Goal: Task Accomplishment & Management: Complete application form

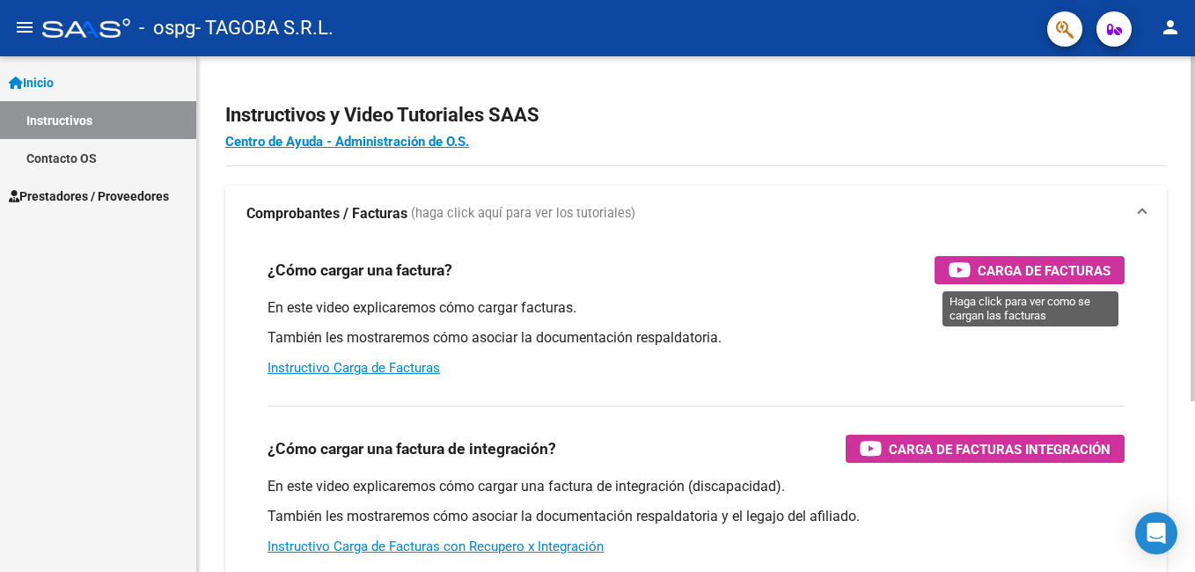
click at [973, 268] on div "Carga de Facturas" at bounding box center [1030, 270] width 162 height 28
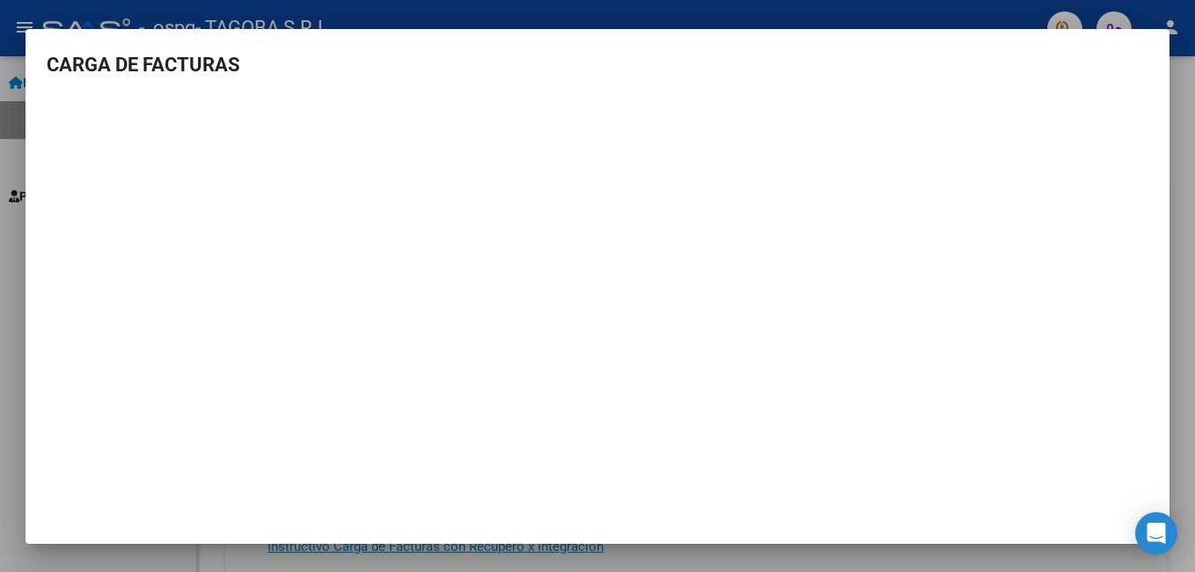
click at [6, 322] on div at bounding box center [597, 286] width 1195 height 572
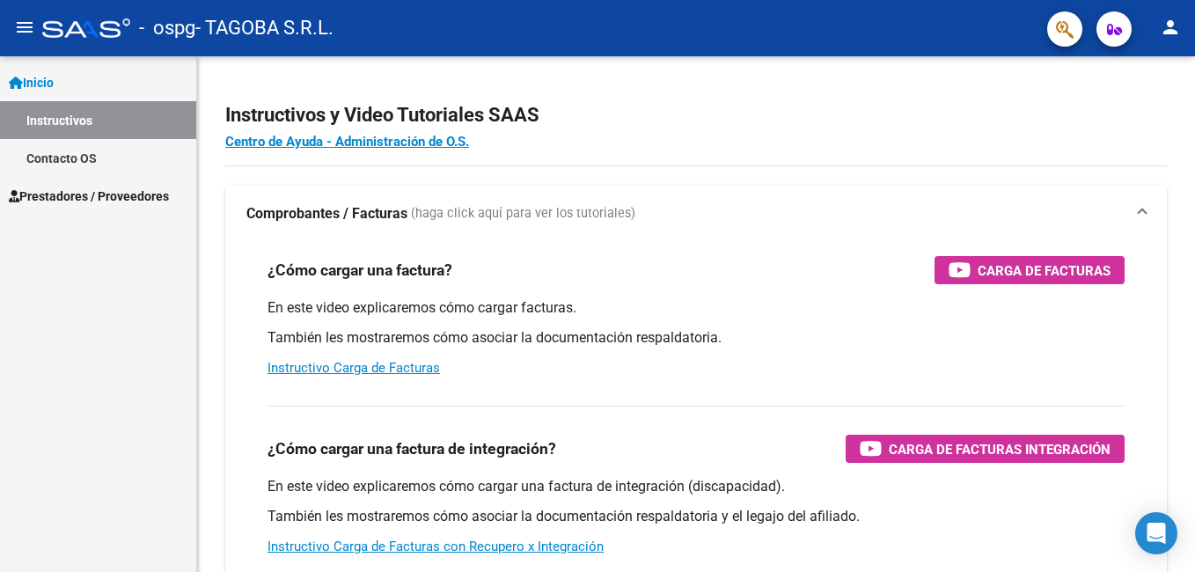
click at [71, 197] on span "Prestadores / Proveedores" at bounding box center [89, 196] width 160 height 19
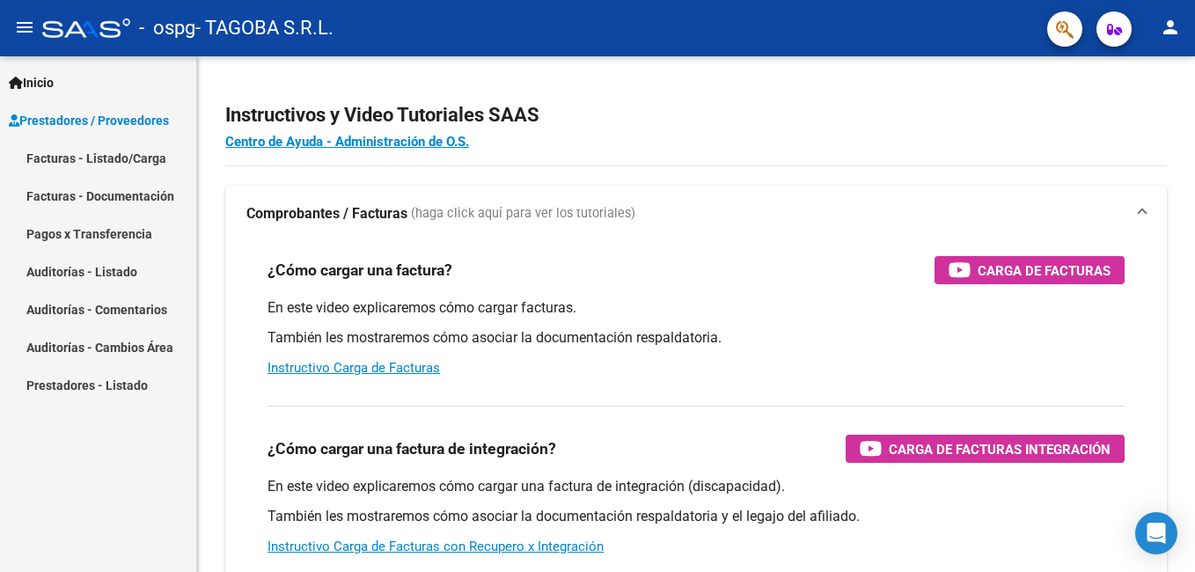
click at [47, 79] on span "Inicio" at bounding box center [31, 82] width 45 height 19
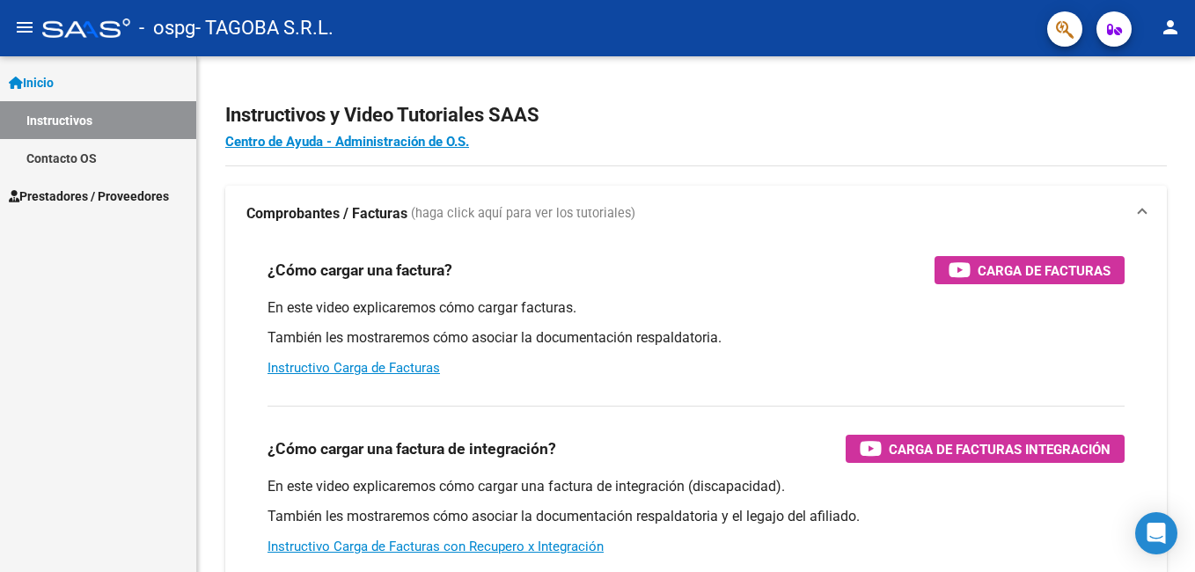
click at [89, 193] on span "Prestadores / Proveedores" at bounding box center [89, 196] width 160 height 19
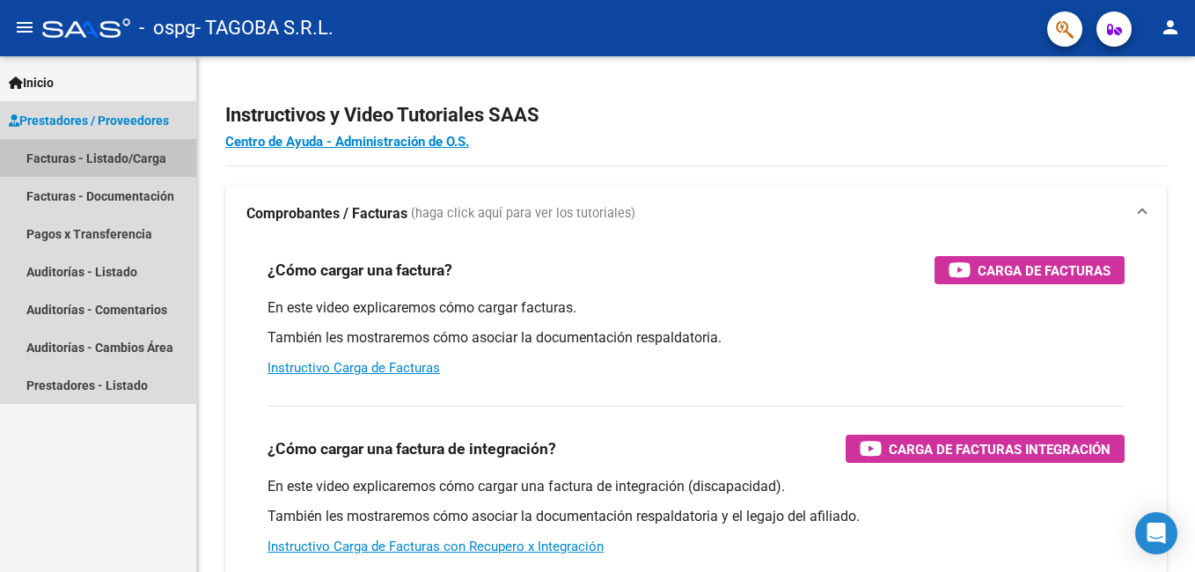
click at [91, 157] on link "Facturas - Listado/Carga" at bounding box center [98, 158] width 196 height 38
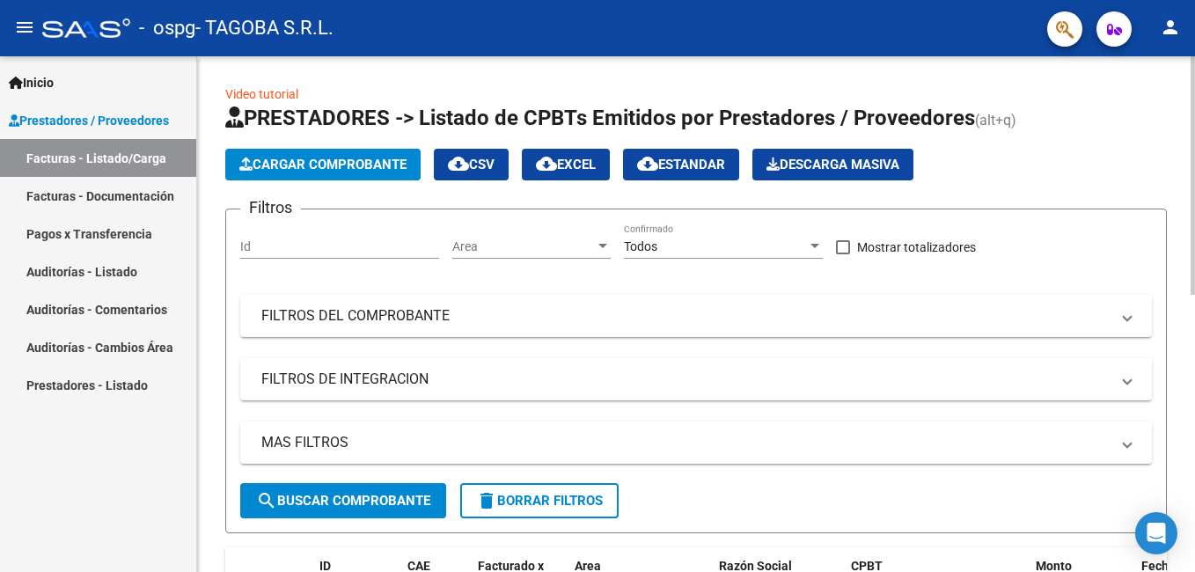
click at [366, 155] on button "Cargar Comprobante" at bounding box center [322, 165] width 195 height 32
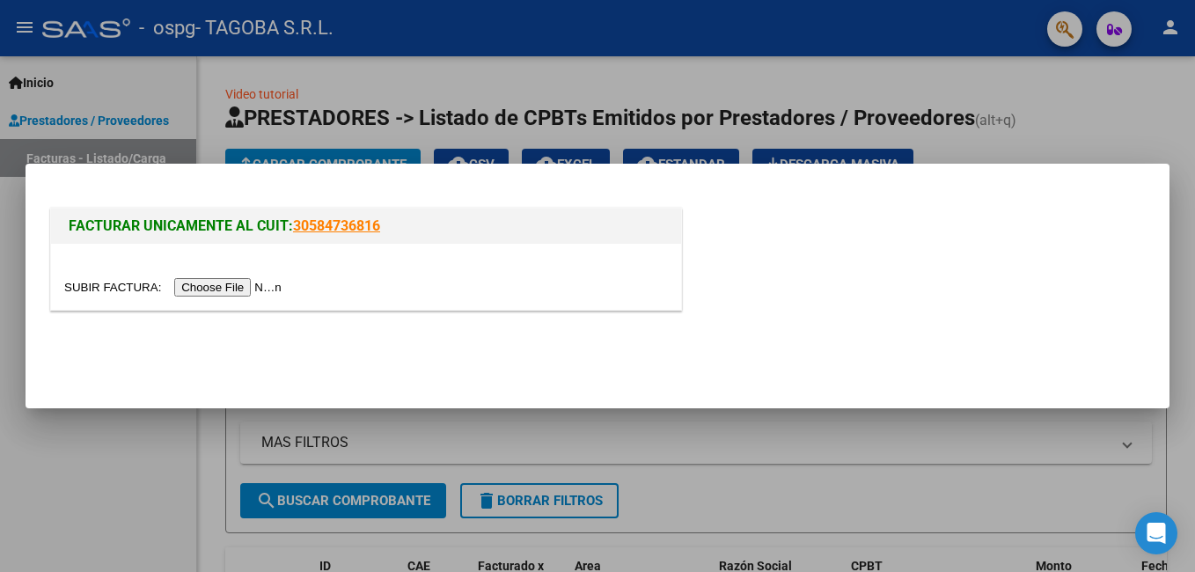
click at [239, 281] on input "file" at bounding box center [175, 287] width 223 height 18
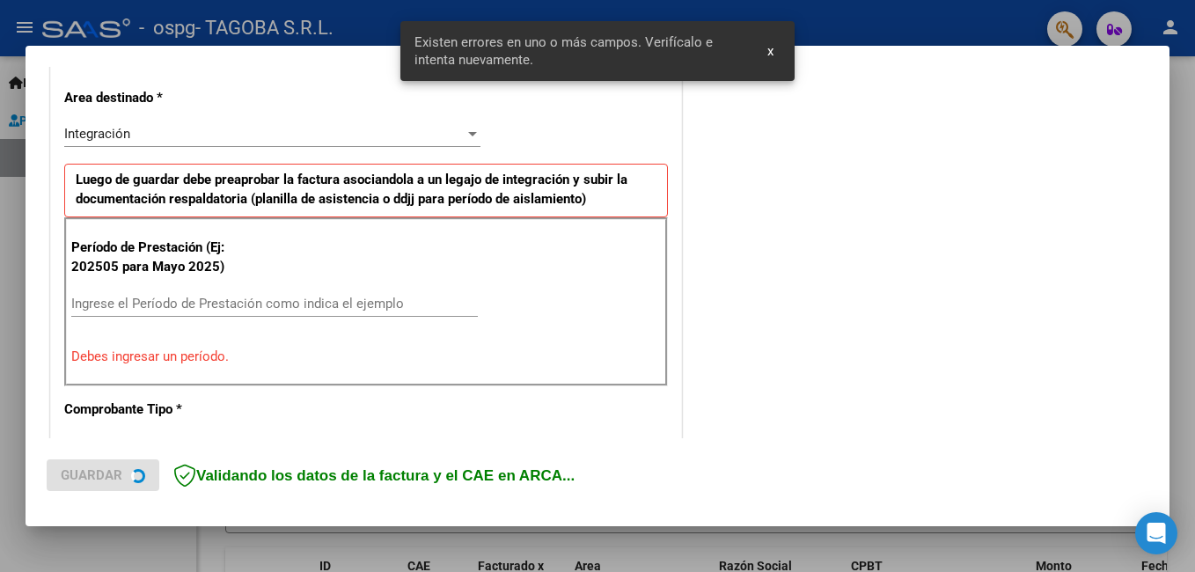
scroll to position [428, 0]
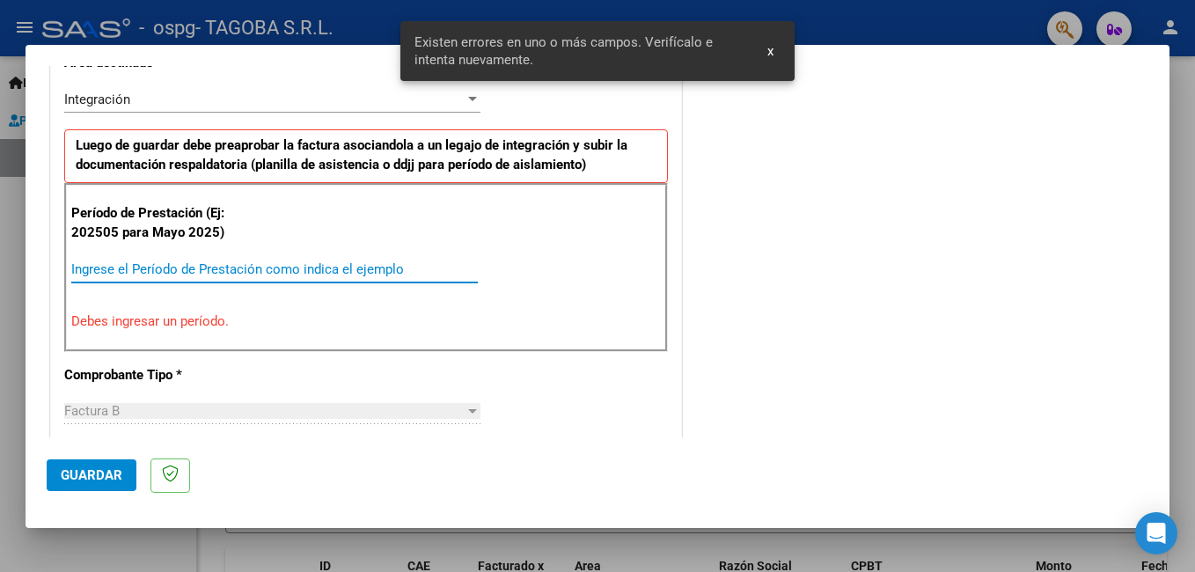
click at [275, 266] on input "Ingrese el Período de Prestación como indica el ejemplo" at bounding box center [274, 269] width 407 height 16
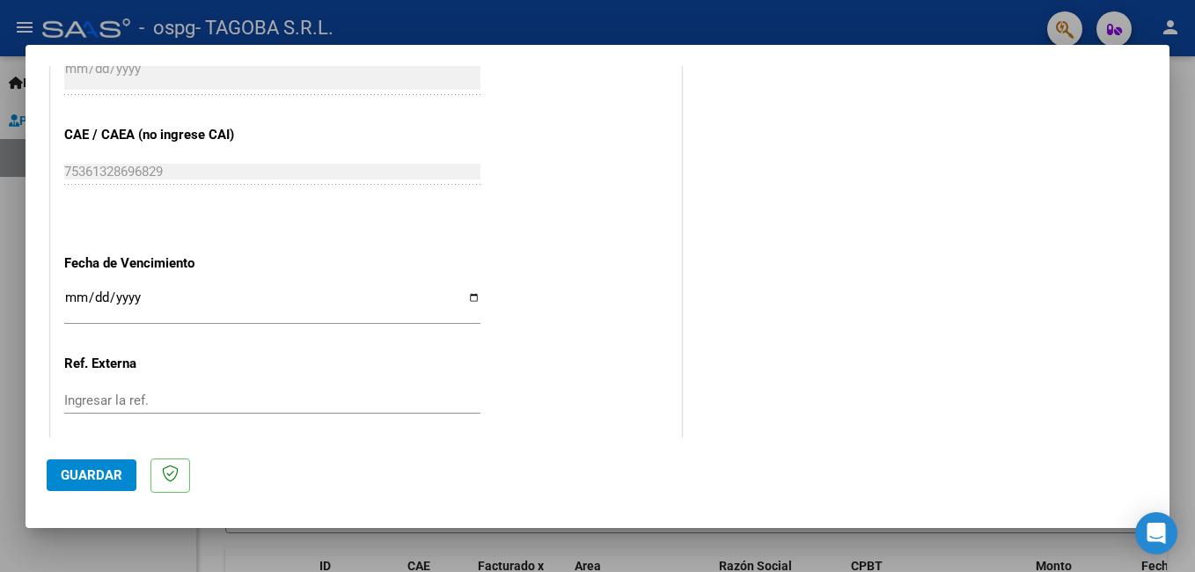
scroll to position [1001, 0]
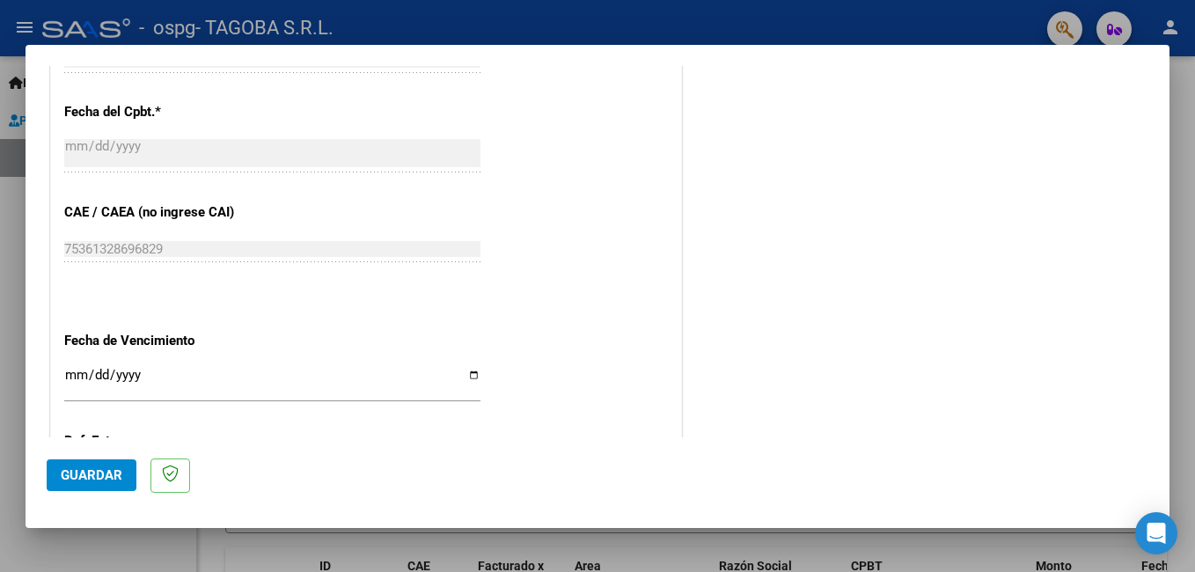
type input "202508"
click at [471, 374] on input "Ingresar la fecha" at bounding box center [272, 382] width 416 height 28
type input "[DATE]"
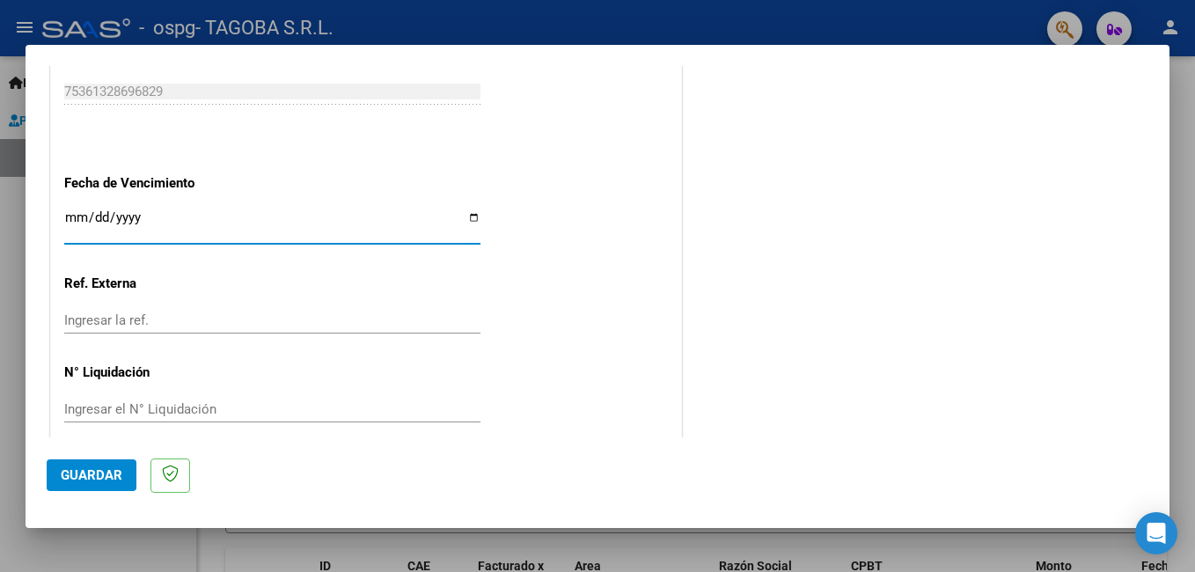
scroll to position [1177, 0]
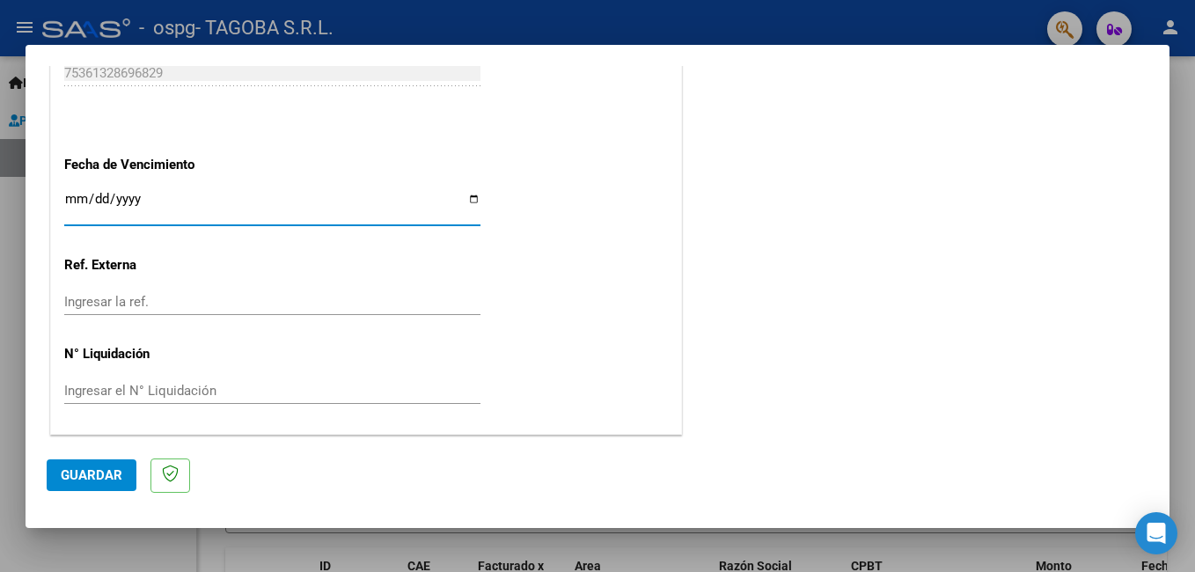
click at [88, 483] on button "Guardar" at bounding box center [92, 475] width 90 height 32
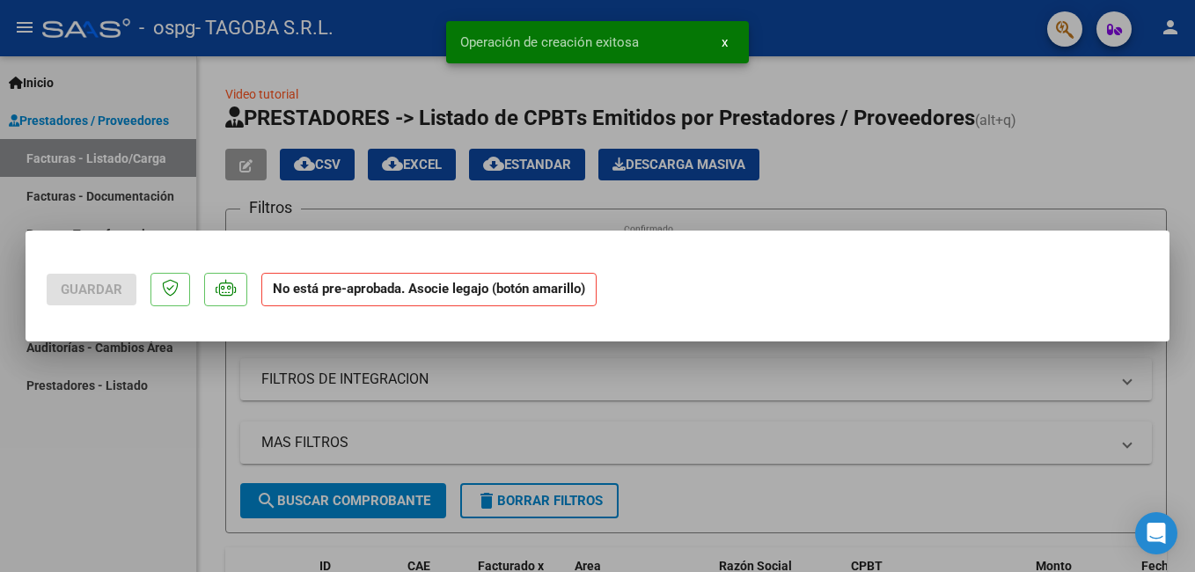
scroll to position [0, 0]
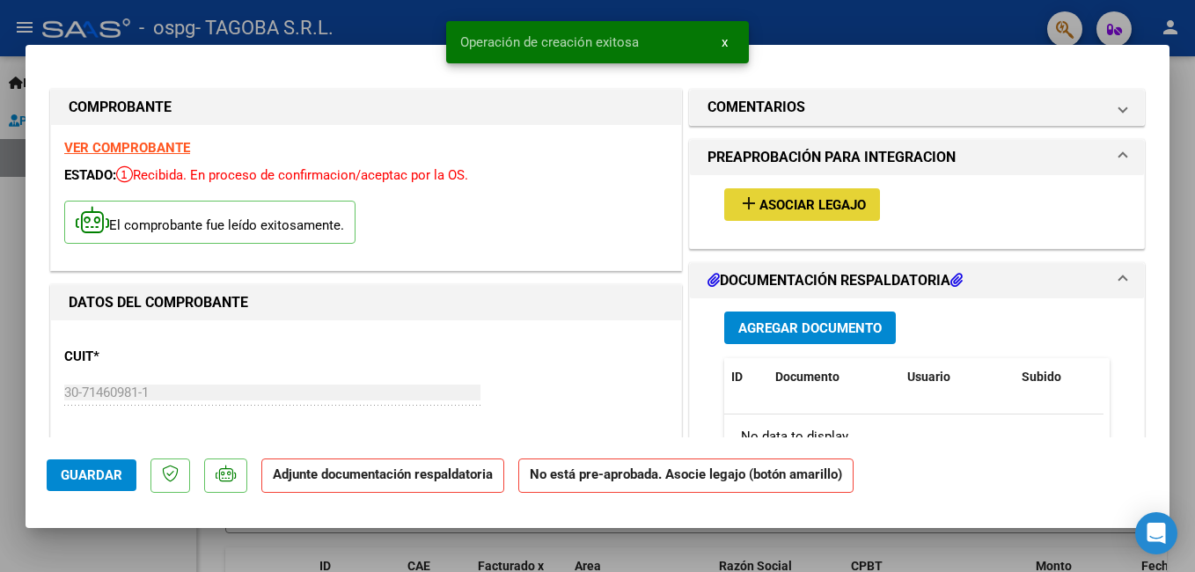
click at [805, 210] on span "Asociar Legajo" at bounding box center [813, 205] width 106 height 16
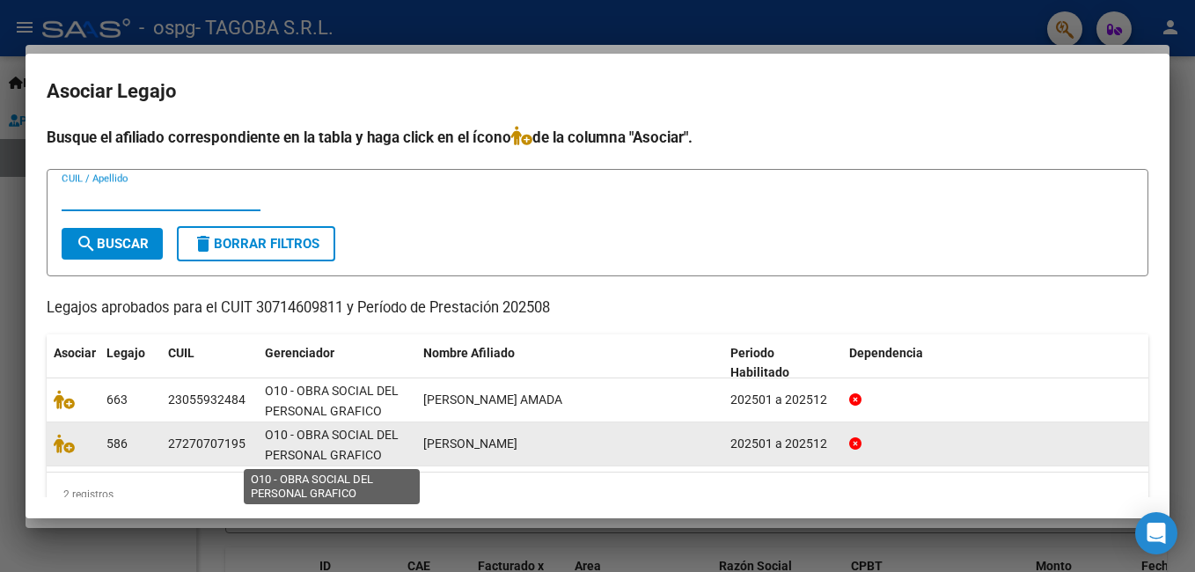
scroll to position [4, 0]
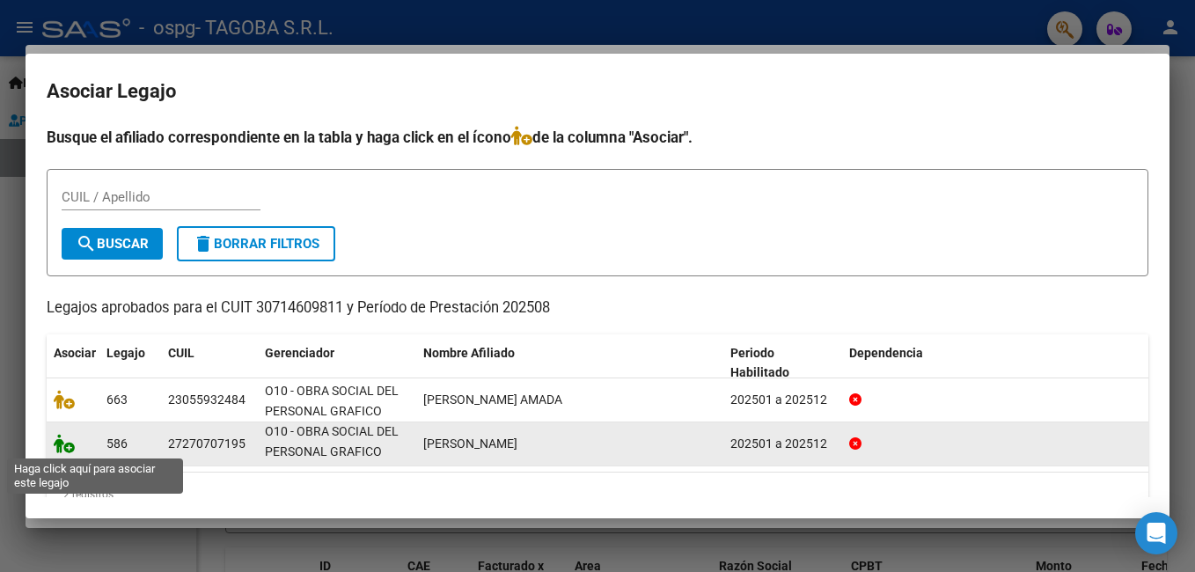
click at [57, 443] on icon at bounding box center [64, 443] width 21 height 19
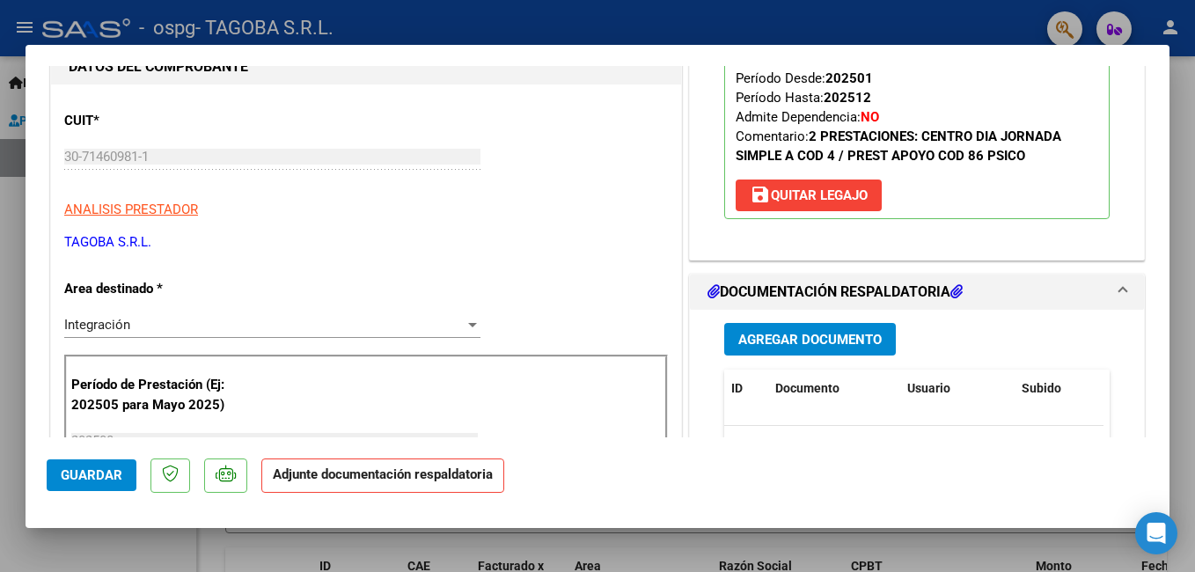
scroll to position [352, 0]
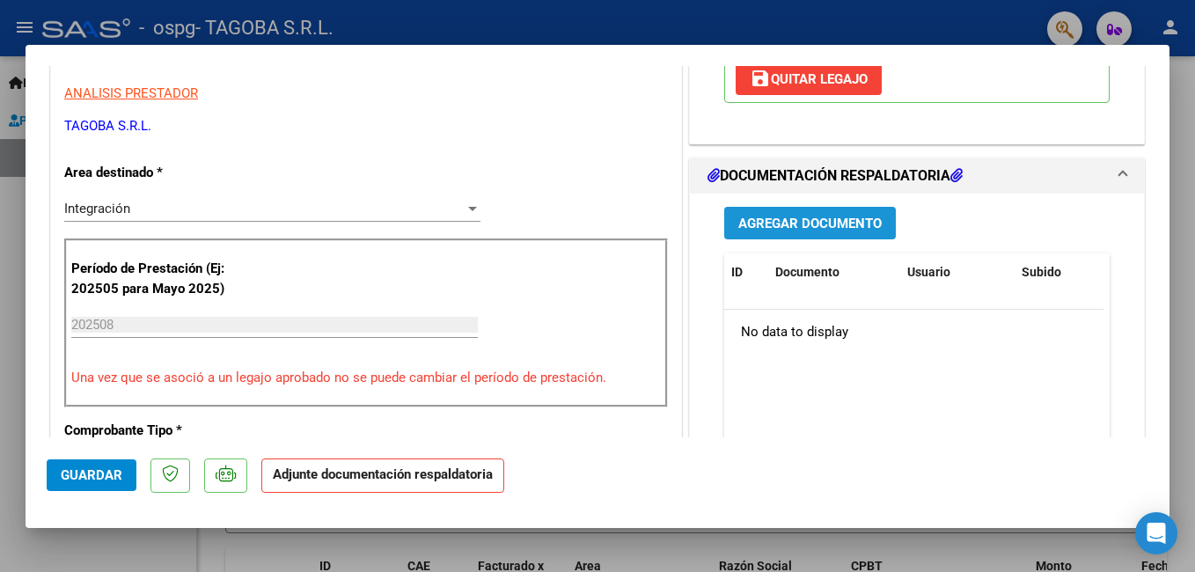
click at [782, 224] on span "Agregar Documento" at bounding box center [809, 224] width 143 height 16
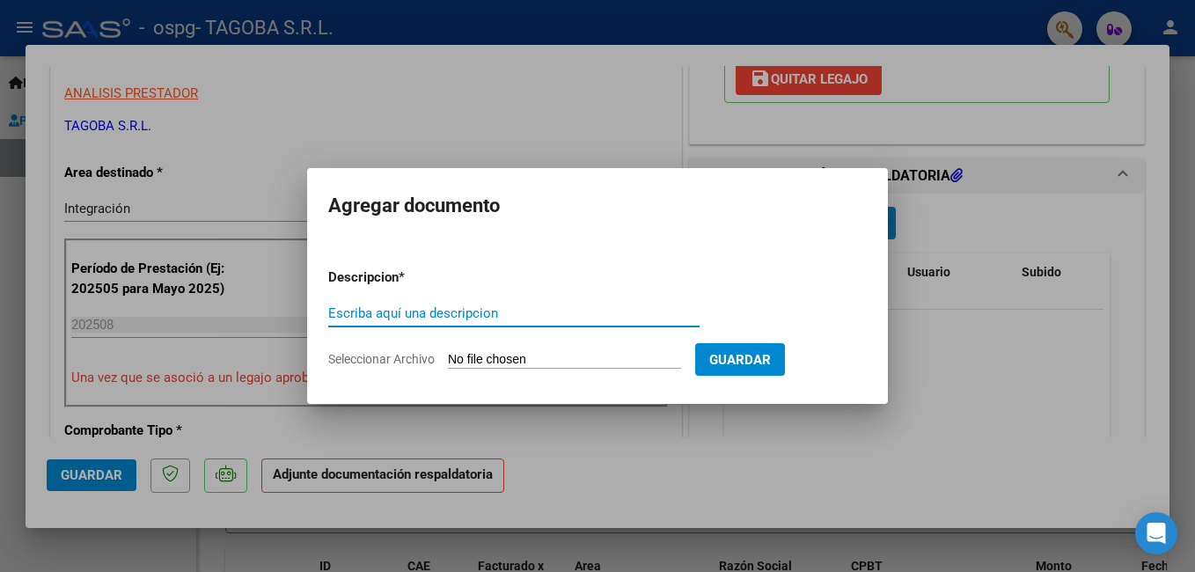
click at [474, 315] on input "Escriba aquí una descripcion" at bounding box center [513, 313] width 371 height 16
click at [356, 308] on input "Escriba aquí una descripcion" at bounding box center [513, 313] width 371 height 16
click at [440, 307] on input "Escriba aquí una descripcion" at bounding box center [513, 313] width 371 height 16
click at [513, 359] on input "Seleccionar Archivo" at bounding box center [564, 360] width 233 height 17
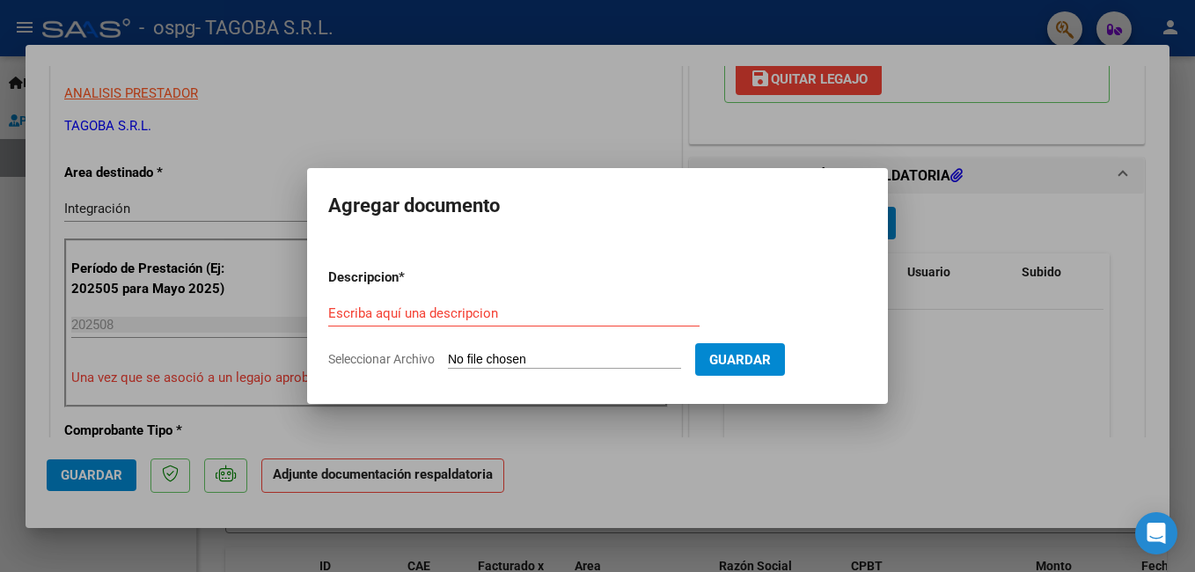
type input "C:\fakepath\PLAN SILVA [DATE].jpg"
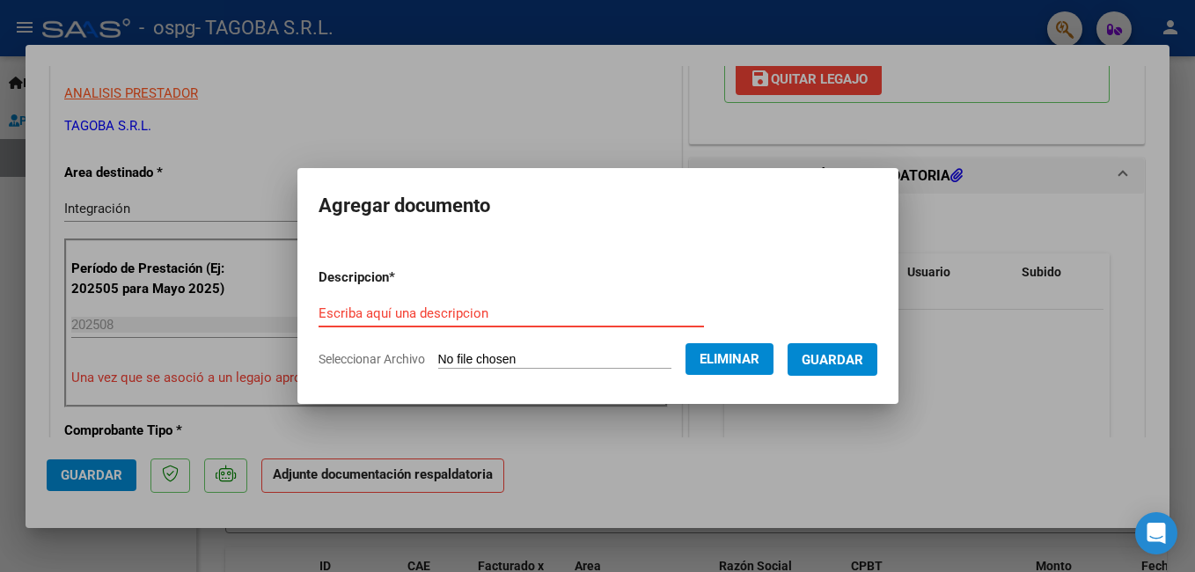
click at [474, 319] on input "Escriba aquí una descripcion" at bounding box center [511, 313] width 385 height 16
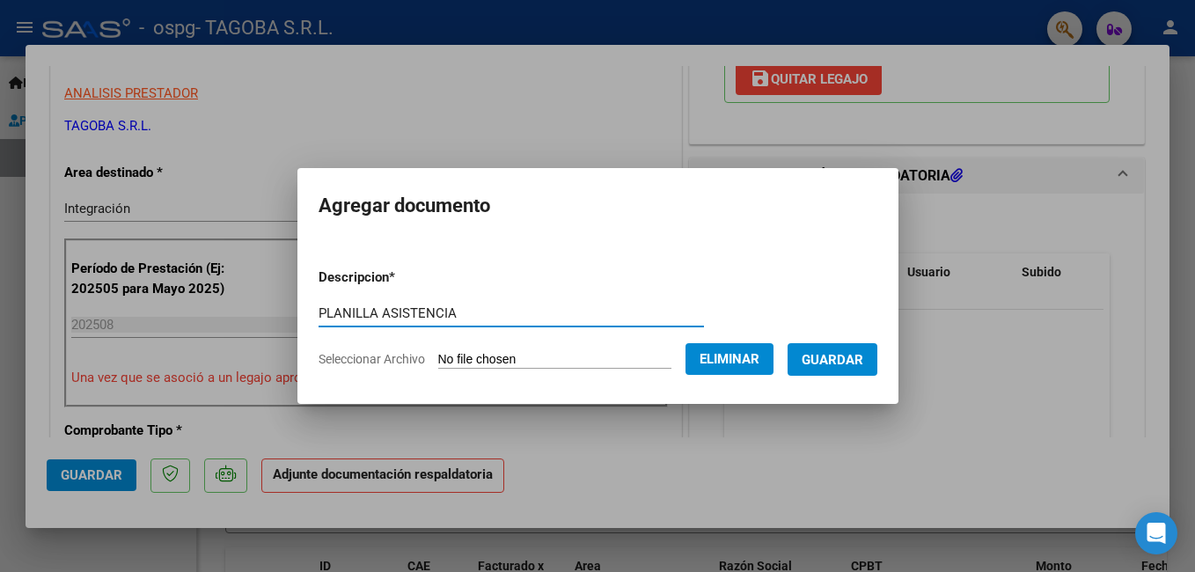
type input "PLANILLA ASISTENCIA"
click at [861, 358] on span "Guardar" at bounding box center [833, 360] width 62 height 16
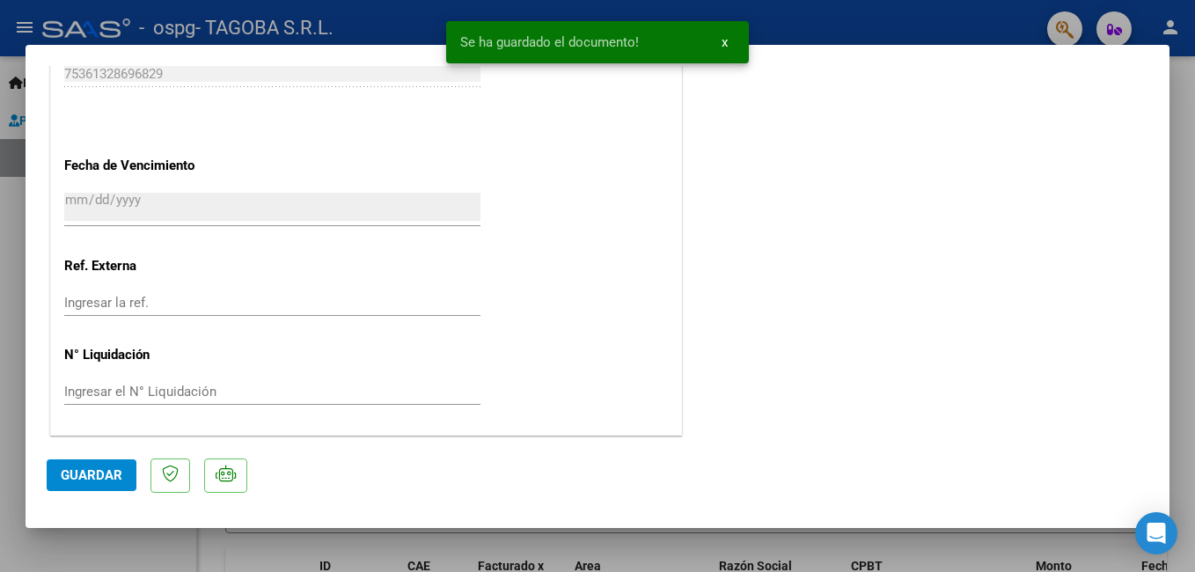
scroll to position [1203, 0]
click at [102, 469] on span "Guardar" at bounding box center [92, 475] width 62 height 16
click at [141, 547] on div at bounding box center [597, 286] width 1195 height 572
type input "$ 0,00"
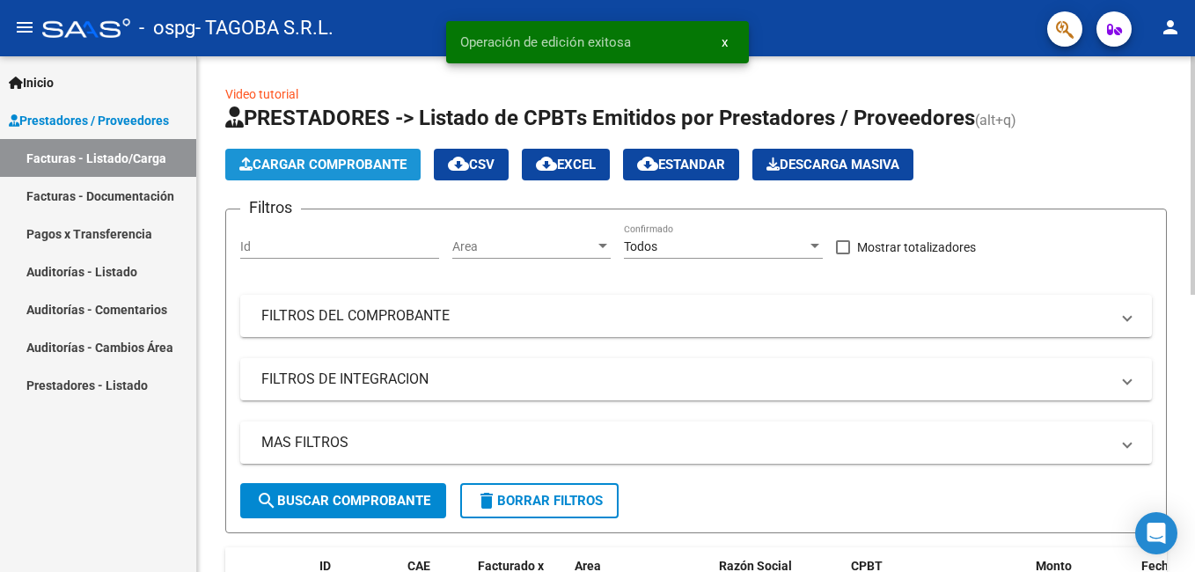
click at [349, 158] on span "Cargar Comprobante" at bounding box center [322, 165] width 167 height 16
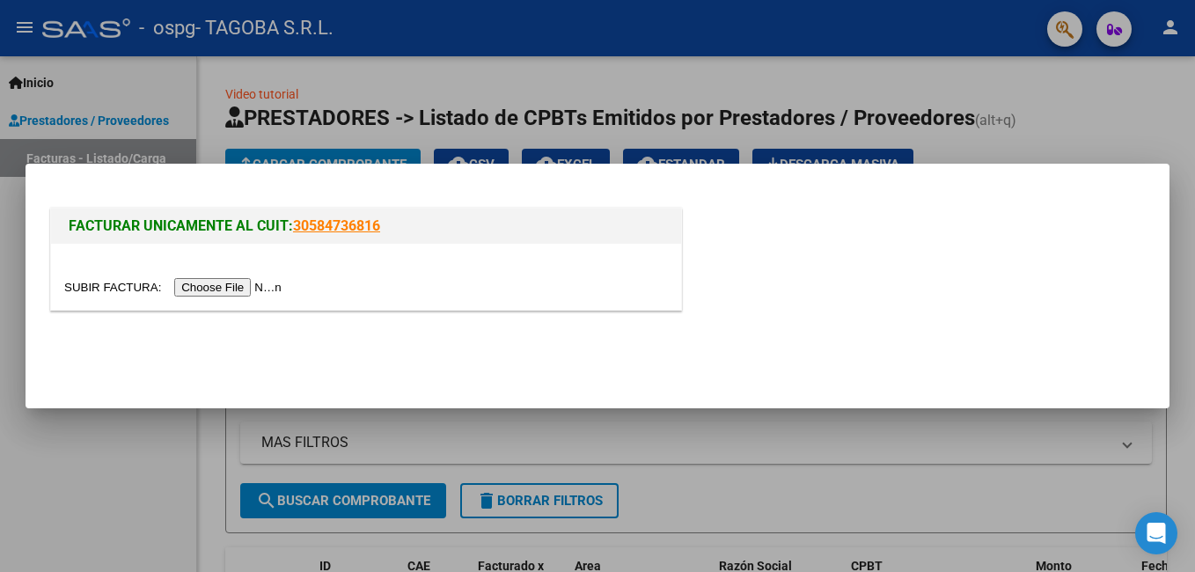
click at [236, 283] on input "file" at bounding box center [175, 287] width 223 height 18
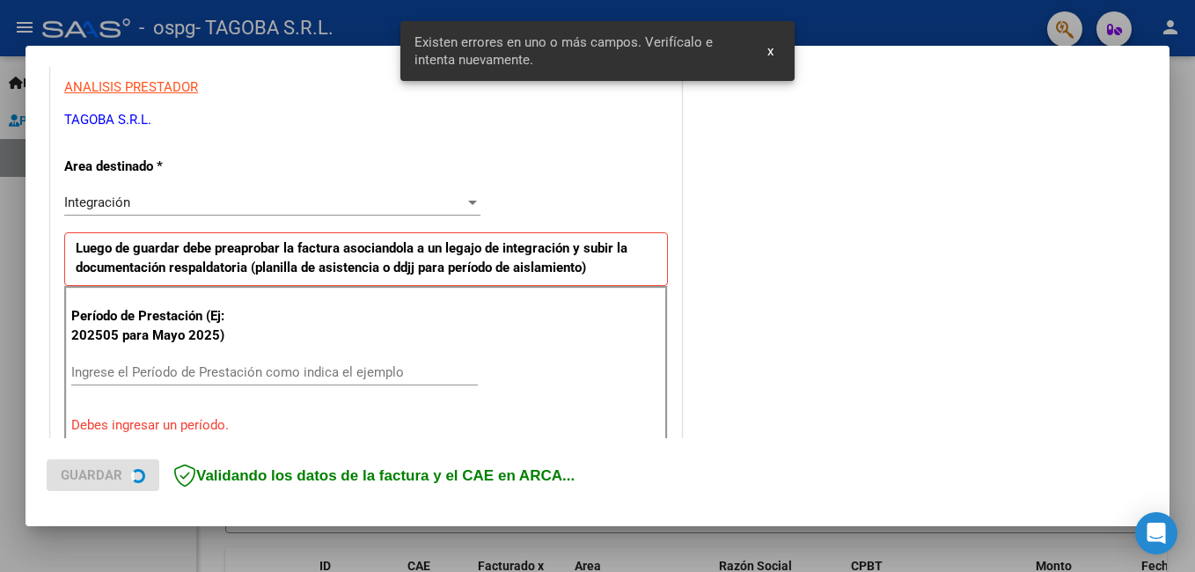
scroll to position [394, 0]
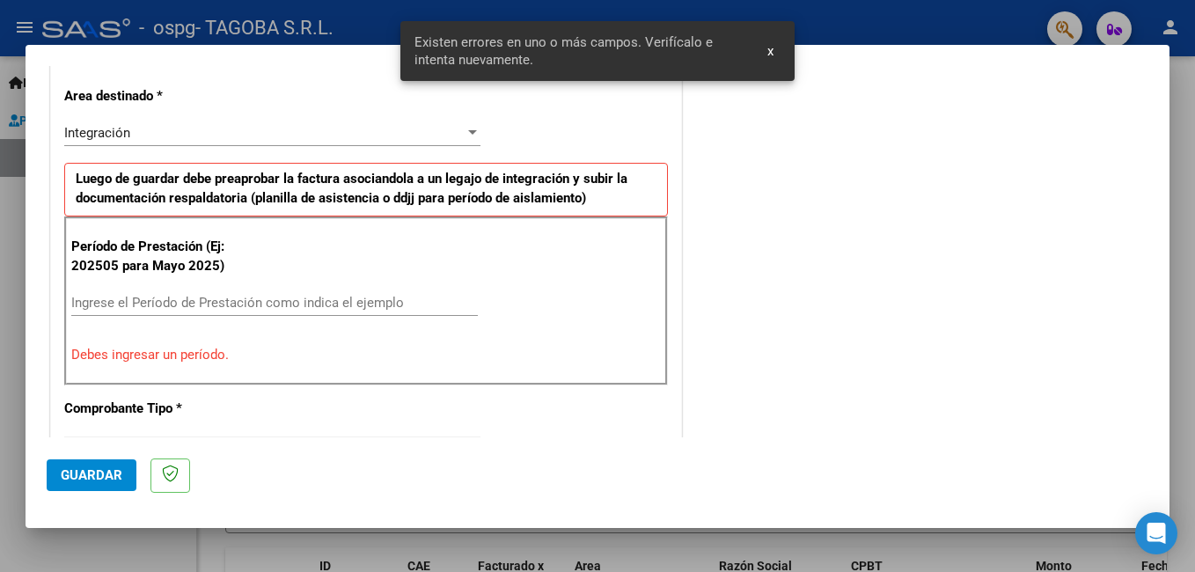
drag, startPoint x: 147, startPoint y: 305, endPoint x: 140, endPoint y: 294, distance: 12.7
click at [143, 297] on input "Ingrese el Período de Prestación como indica el ejemplo" at bounding box center [274, 303] width 407 height 16
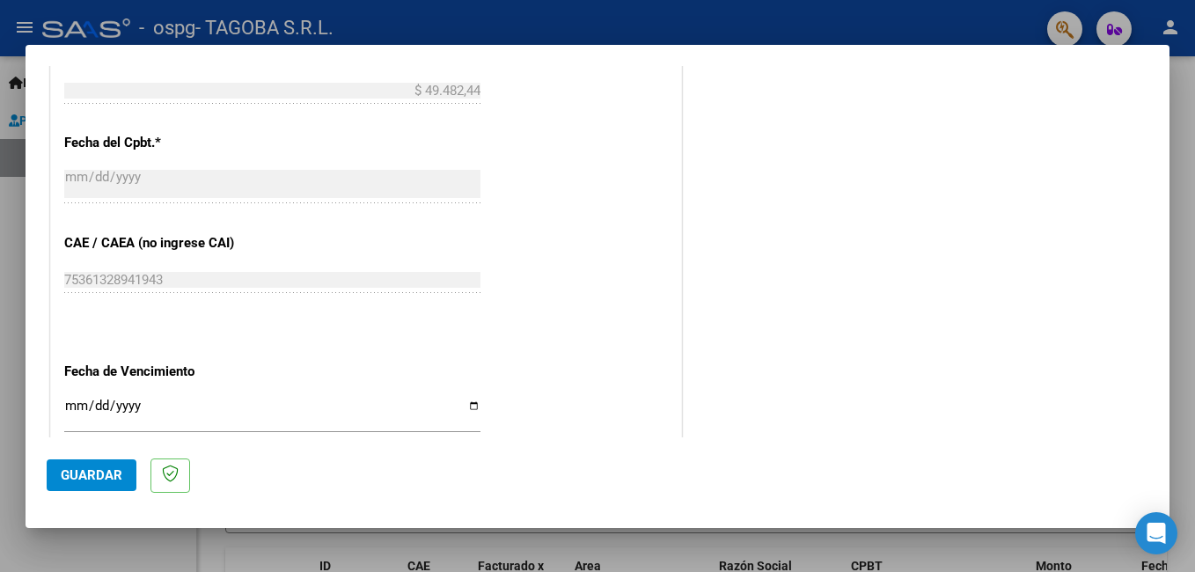
scroll to position [1010, 0]
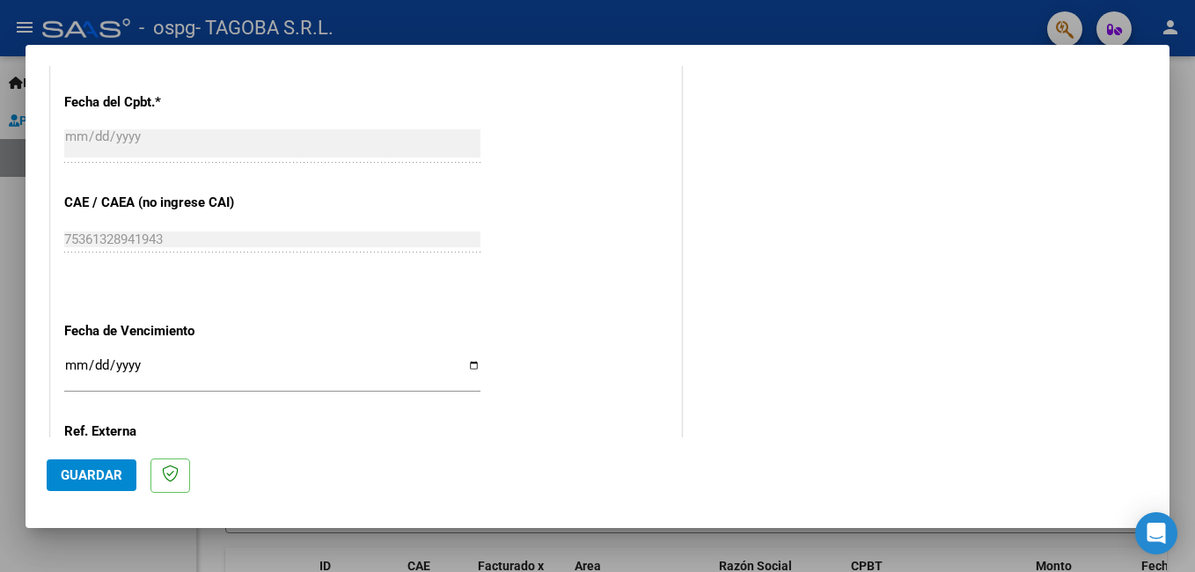
type input "202508"
click at [466, 366] on input "Ingresar la fecha" at bounding box center [272, 372] width 416 height 28
type input "[DATE]"
click at [74, 474] on span "Guardar" at bounding box center [92, 475] width 62 height 16
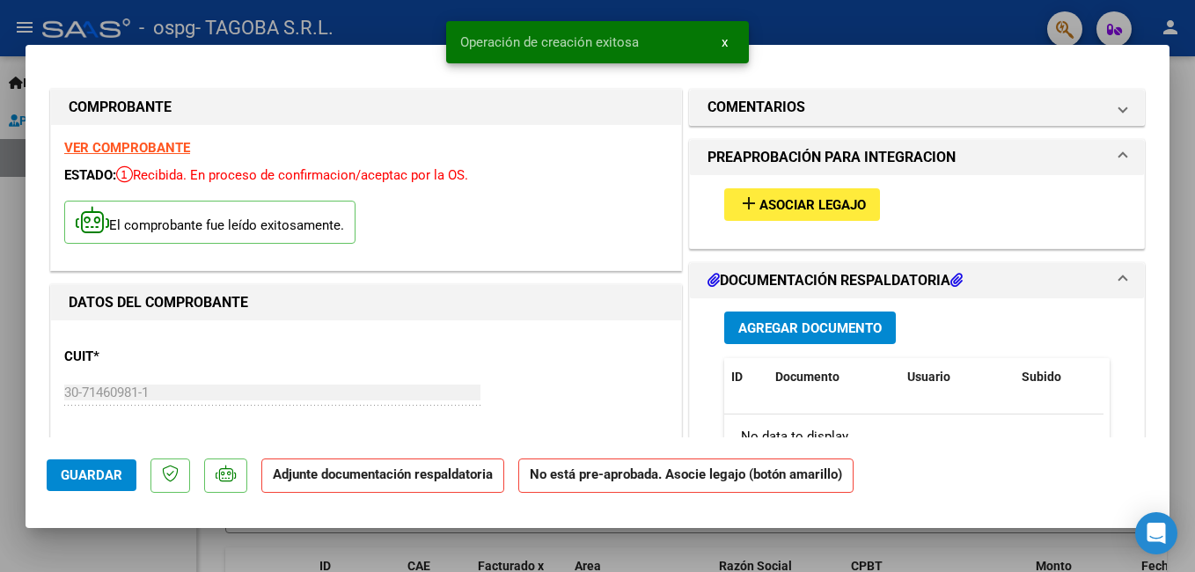
click at [793, 196] on span "add Asociar Legajo" at bounding box center [802, 204] width 128 height 16
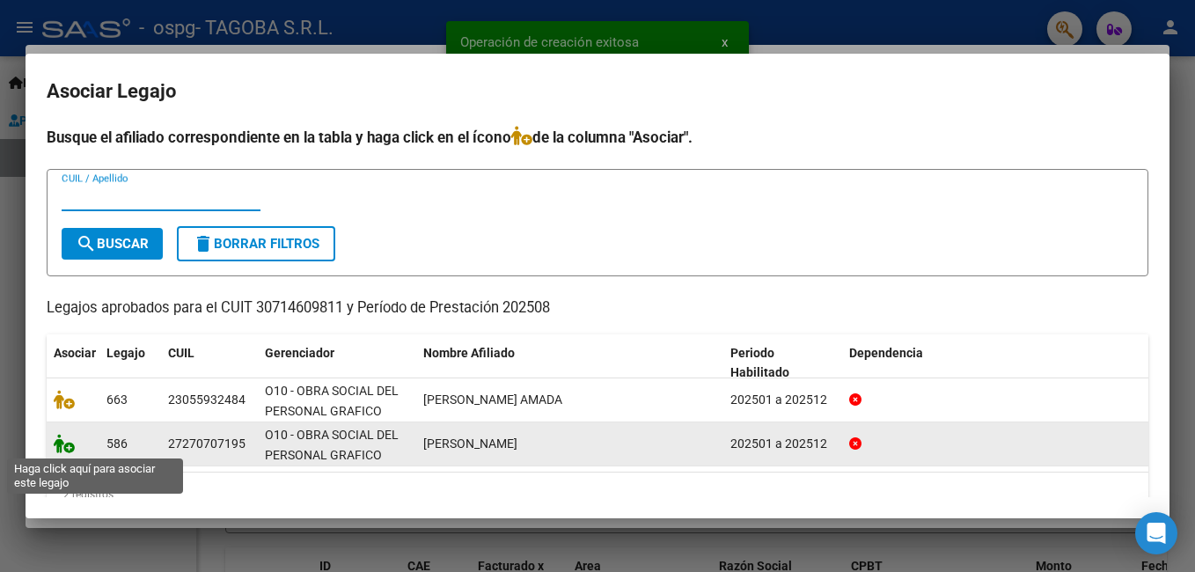
click at [60, 444] on icon at bounding box center [64, 443] width 21 height 19
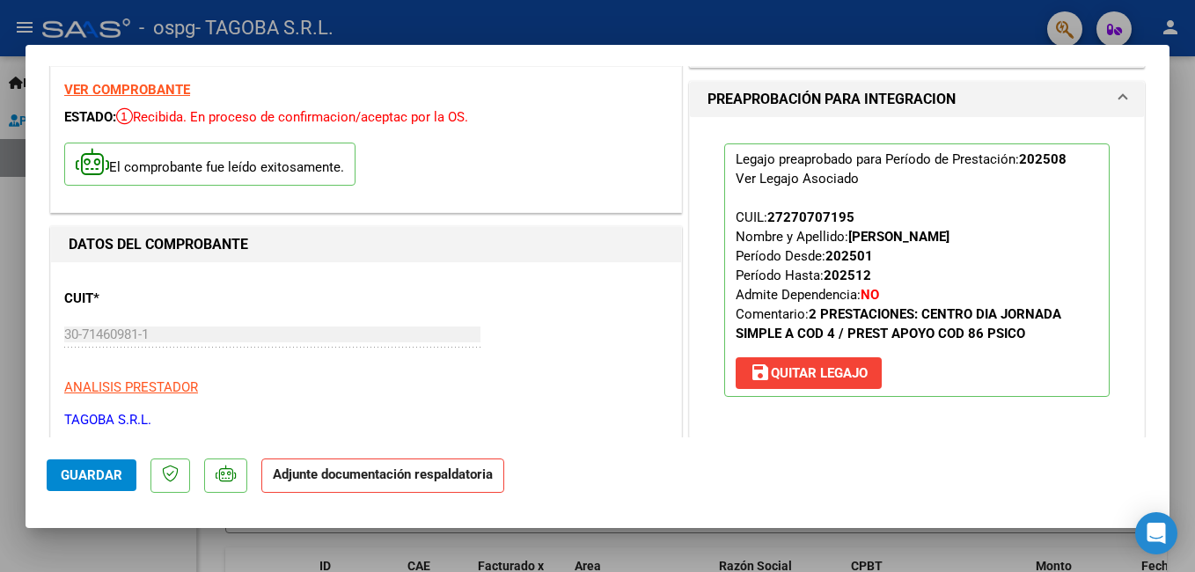
scroll to position [264, 0]
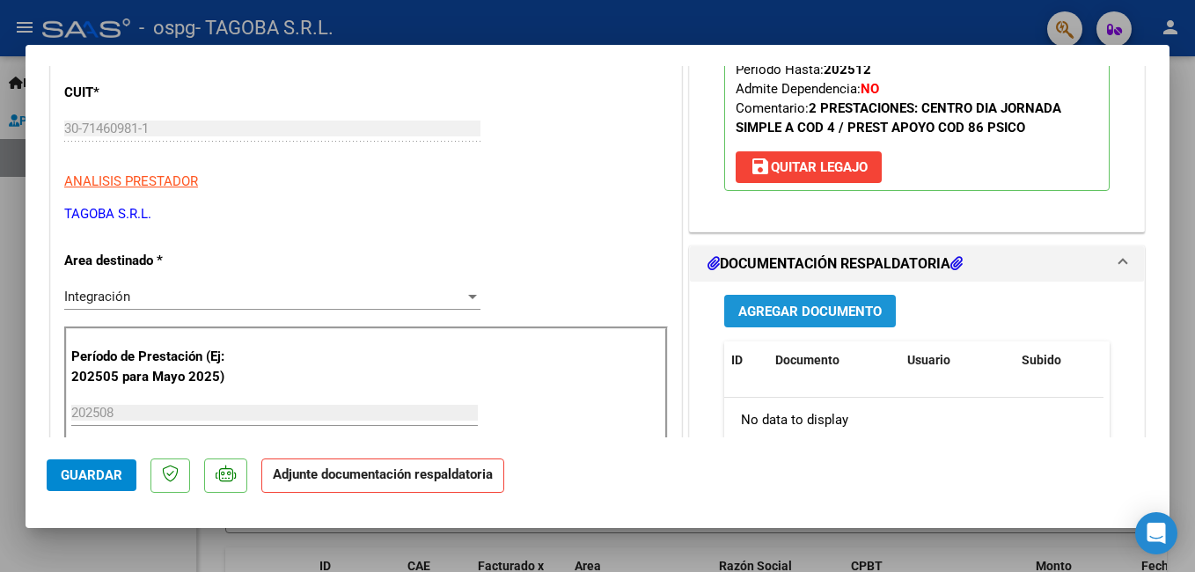
click at [791, 306] on span "Agregar Documento" at bounding box center [809, 312] width 143 height 16
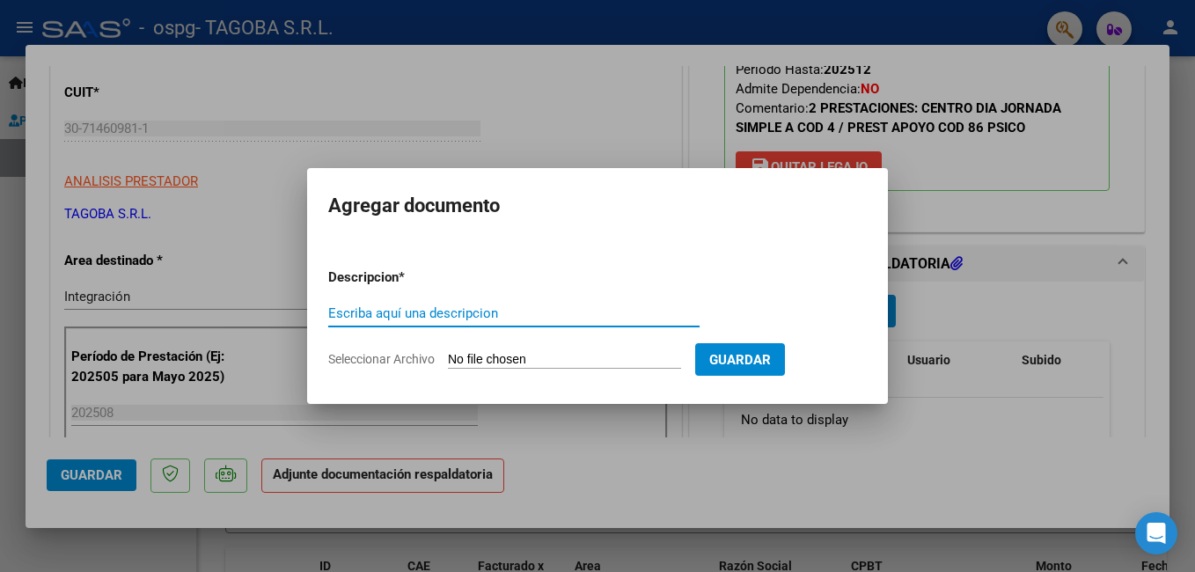
drag, startPoint x: 572, startPoint y: 316, endPoint x: 529, endPoint y: 344, distance: 51.5
click at [567, 317] on input "Escriba aquí una descripcion" at bounding box center [513, 313] width 371 height 16
type input "PLANILLA ASISTENCIA"
click at [474, 365] on input "Seleccionar Archivo" at bounding box center [564, 360] width 233 height 17
type input "C:\fakepath\30714609811_006_00003_00004175.pdf"
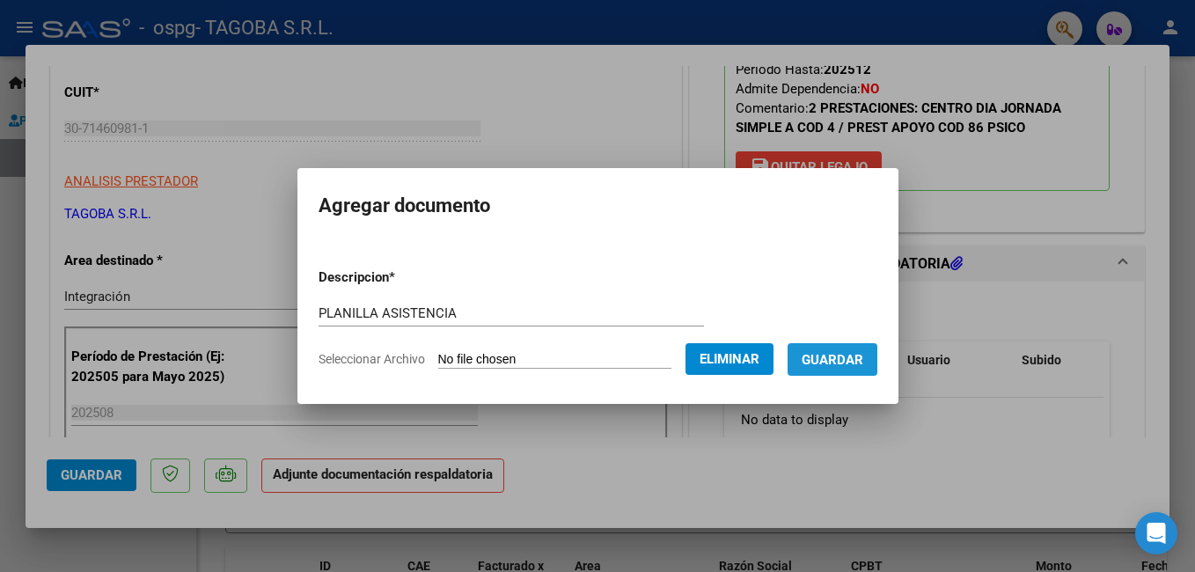
click at [855, 355] on span "Guardar" at bounding box center [833, 360] width 62 height 16
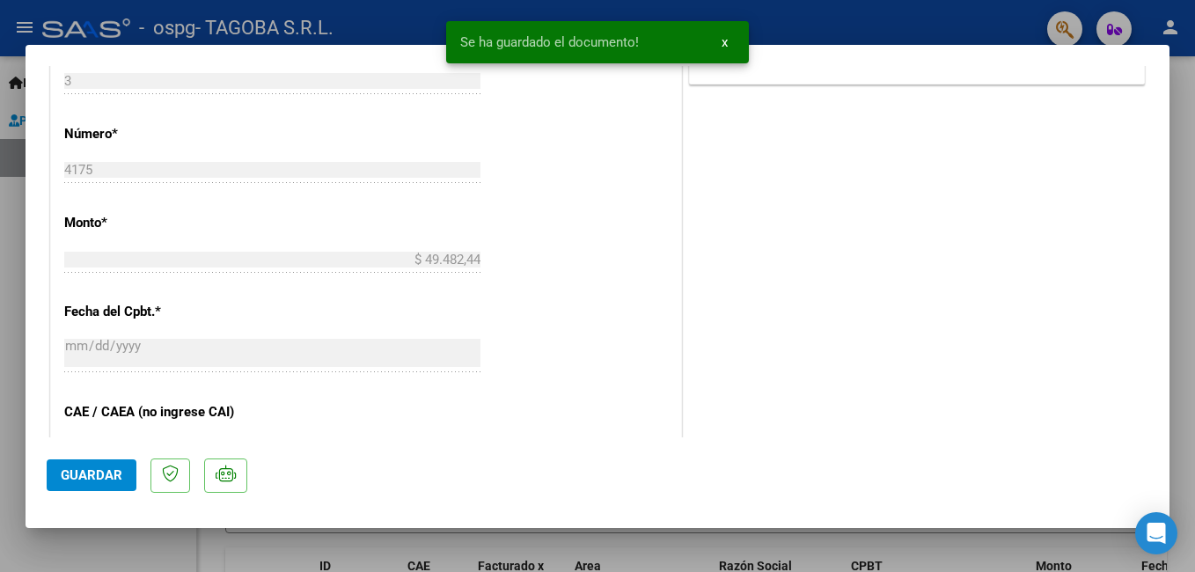
scroll to position [880, 0]
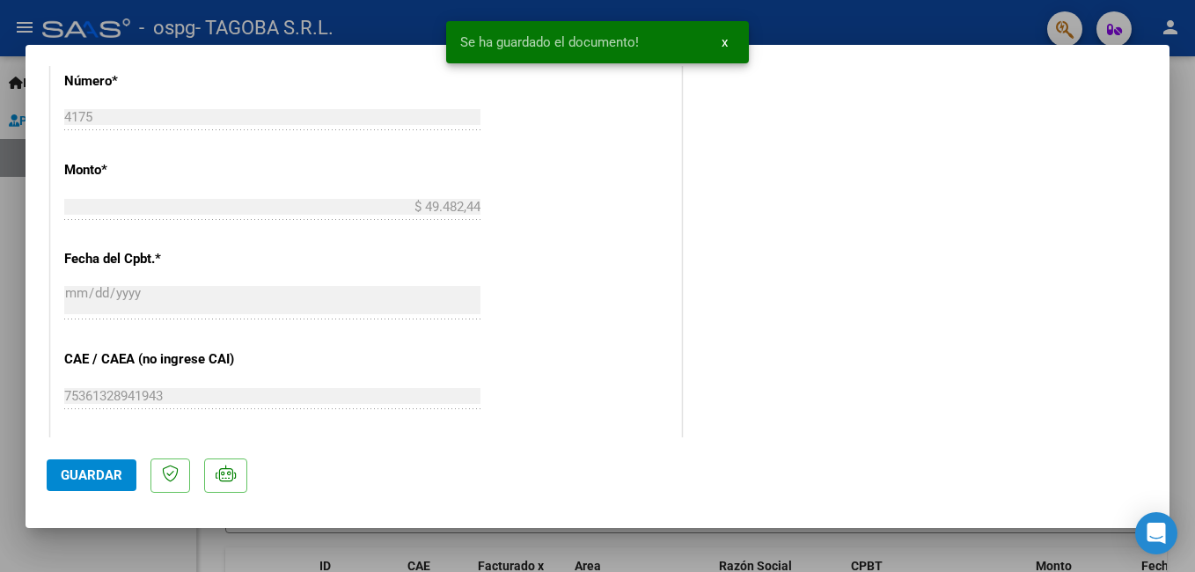
click at [93, 471] on span "Guardar" at bounding box center [92, 475] width 62 height 16
click at [12, 407] on div at bounding box center [597, 286] width 1195 height 572
type input "$ 0,00"
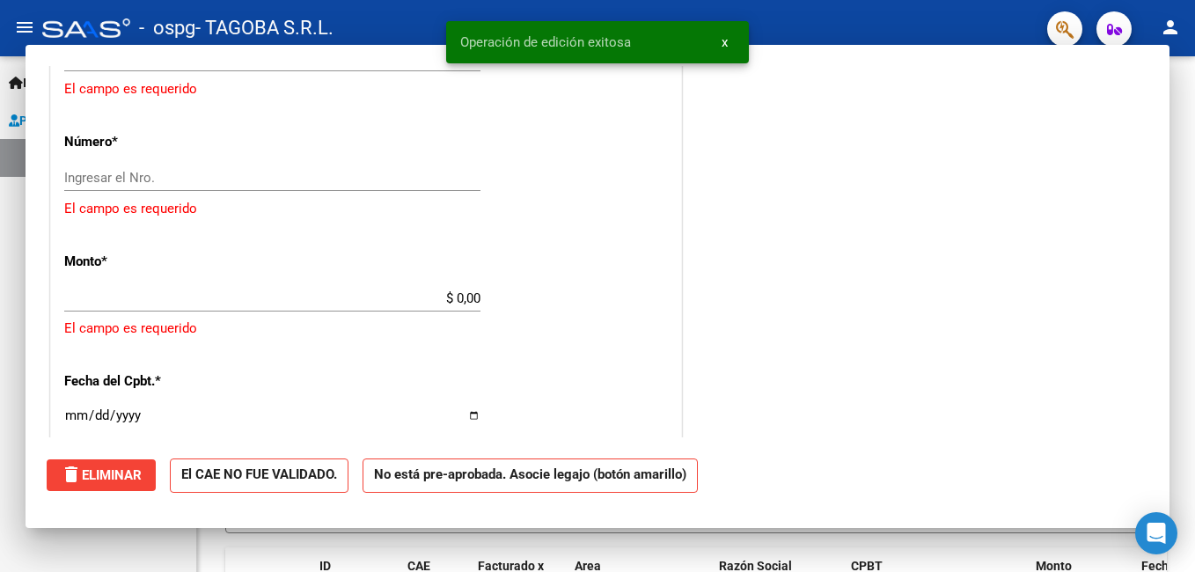
scroll to position [941, 0]
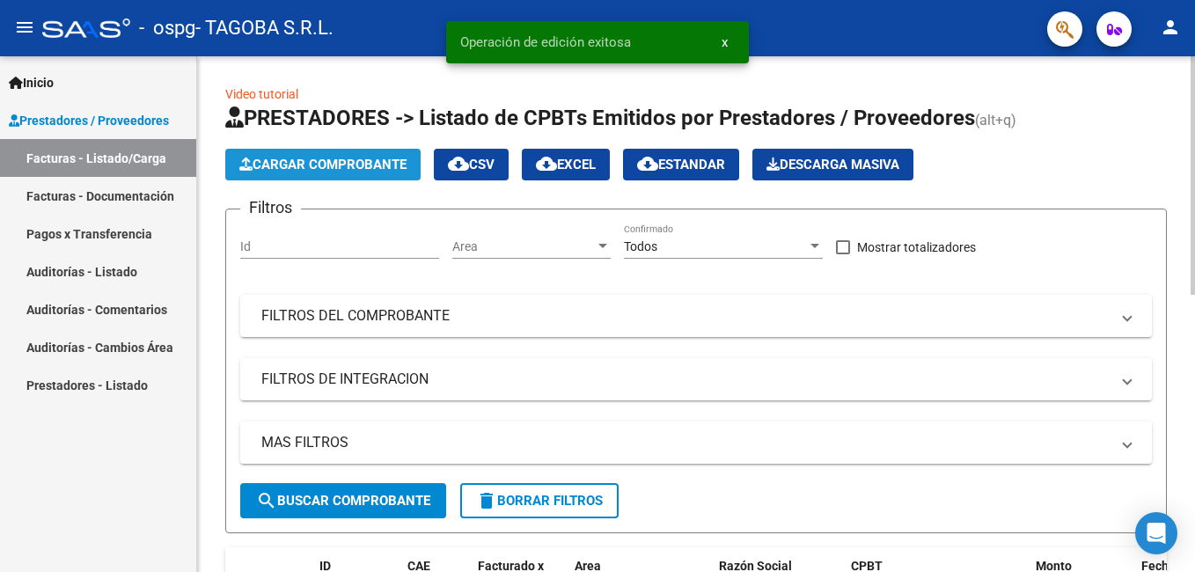
click at [314, 163] on span "Cargar Comprobante" at bounding box center [322, 165] width 167 height 16
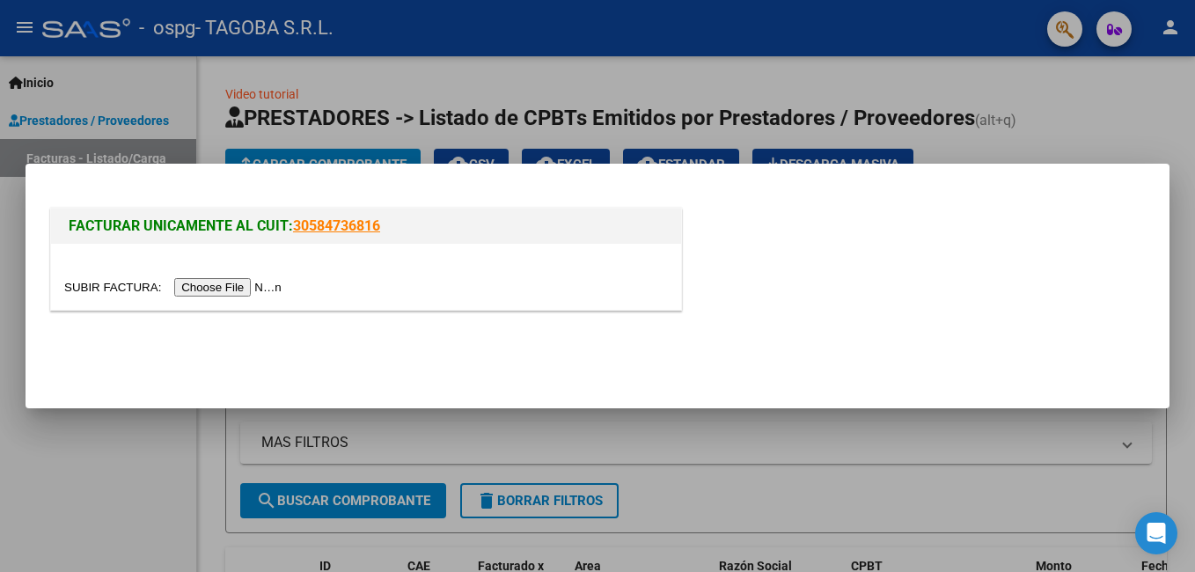
click at [224, 282] on input "file" at bounding box center [175, 287] width 223 height 18
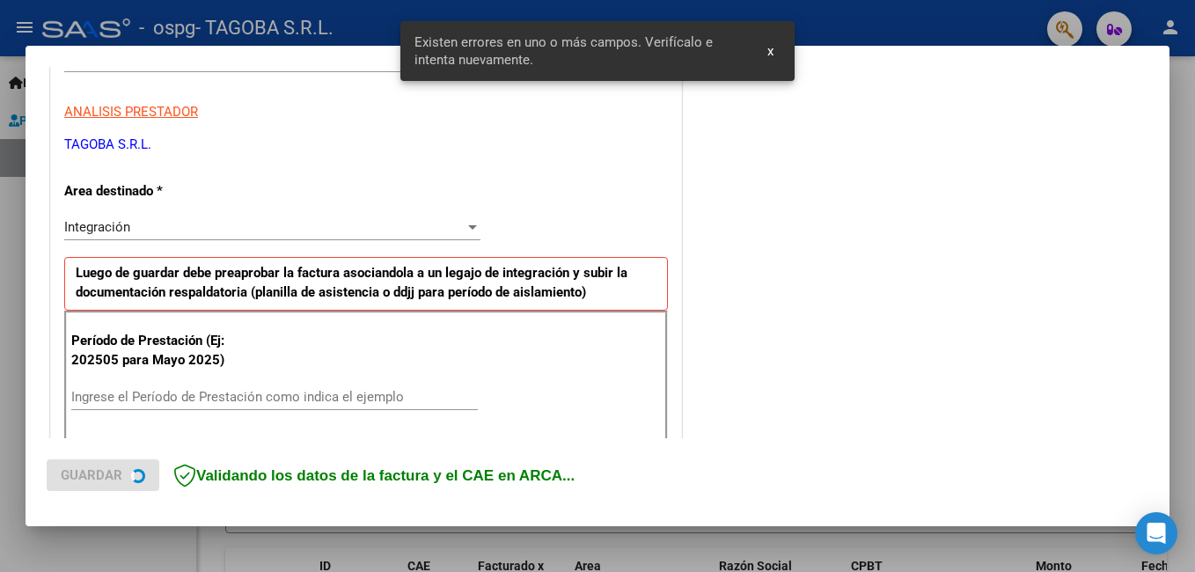
scroll to position [394, 0]
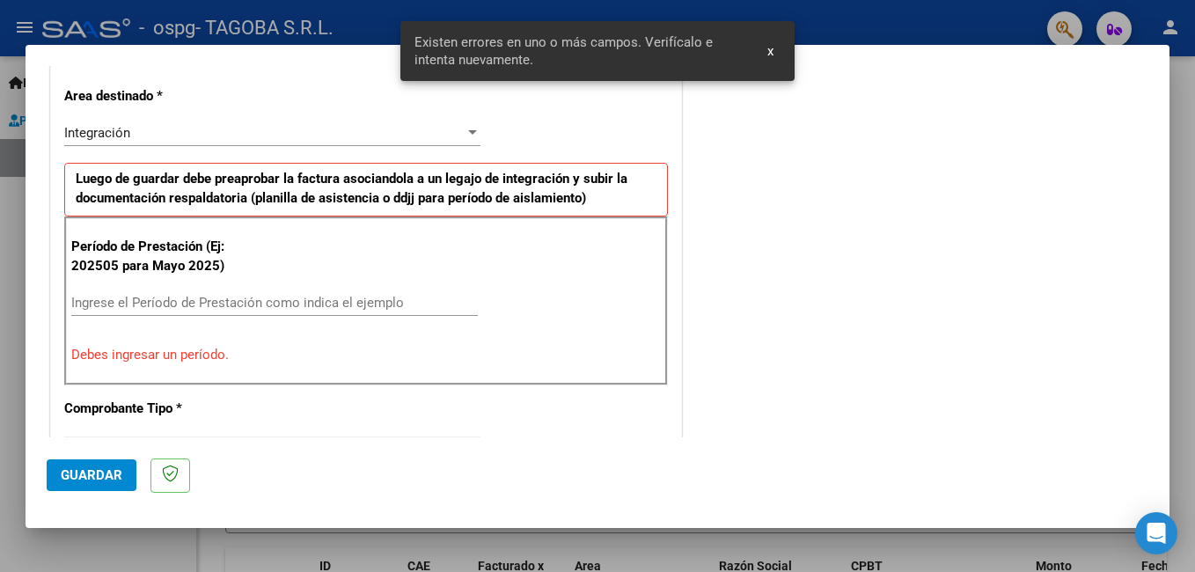
click at [158, 303] on input "Ingrese el Período de Prestación como indica el ejemplo" at bounding box center [274, 303] width 407 height 16
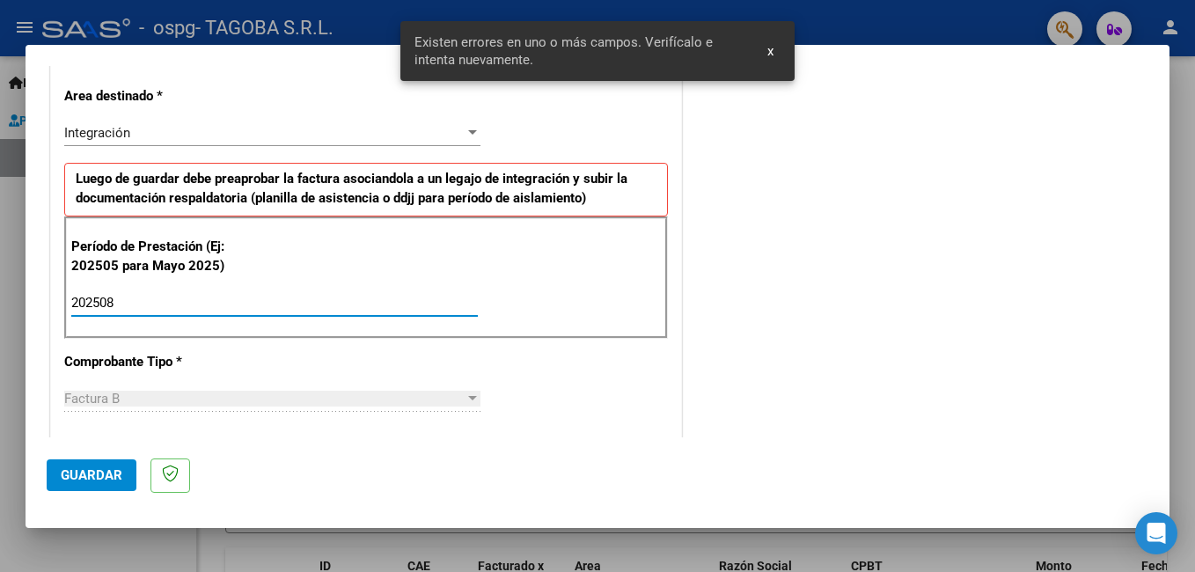
type input "202508"
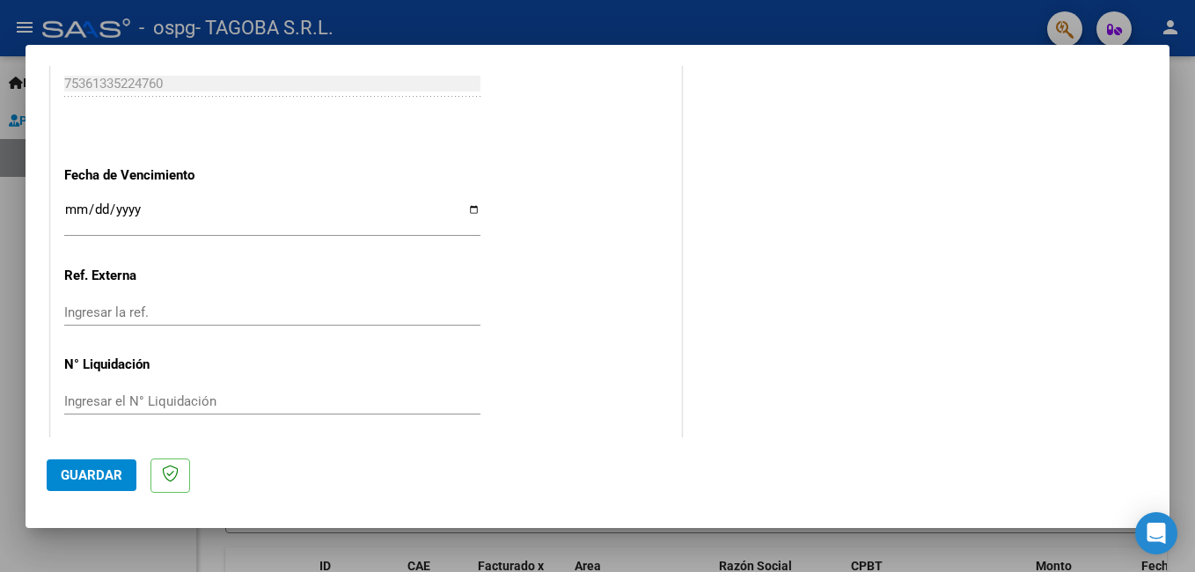
scroll to position [1177, 0]
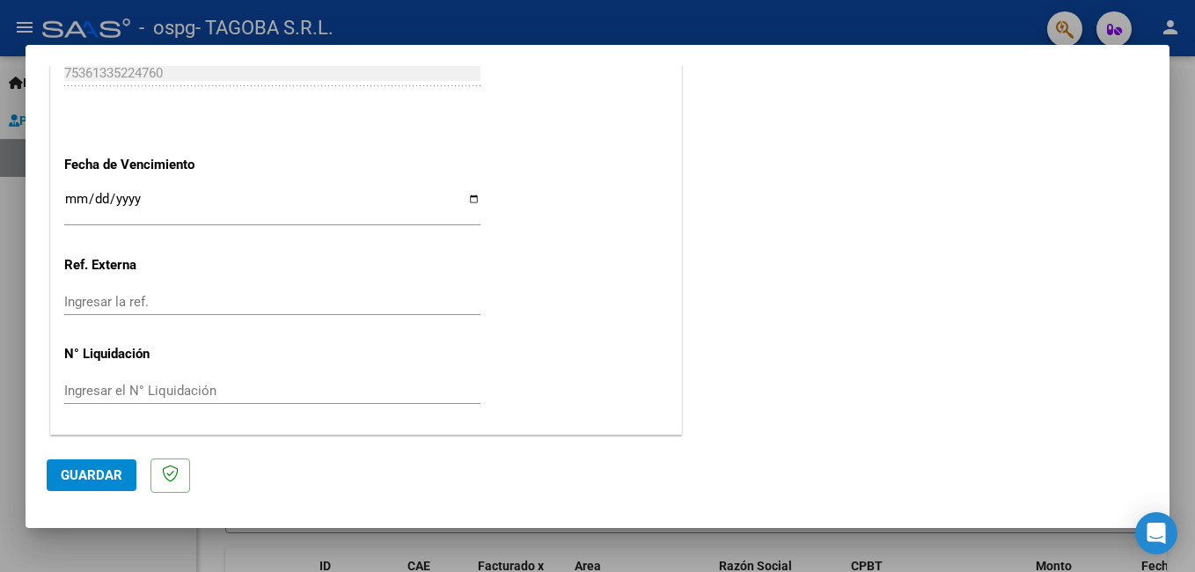
click at [471, 198] on input "Ingresar la fecha" at bounding box center [272, 206] width 416 height 28
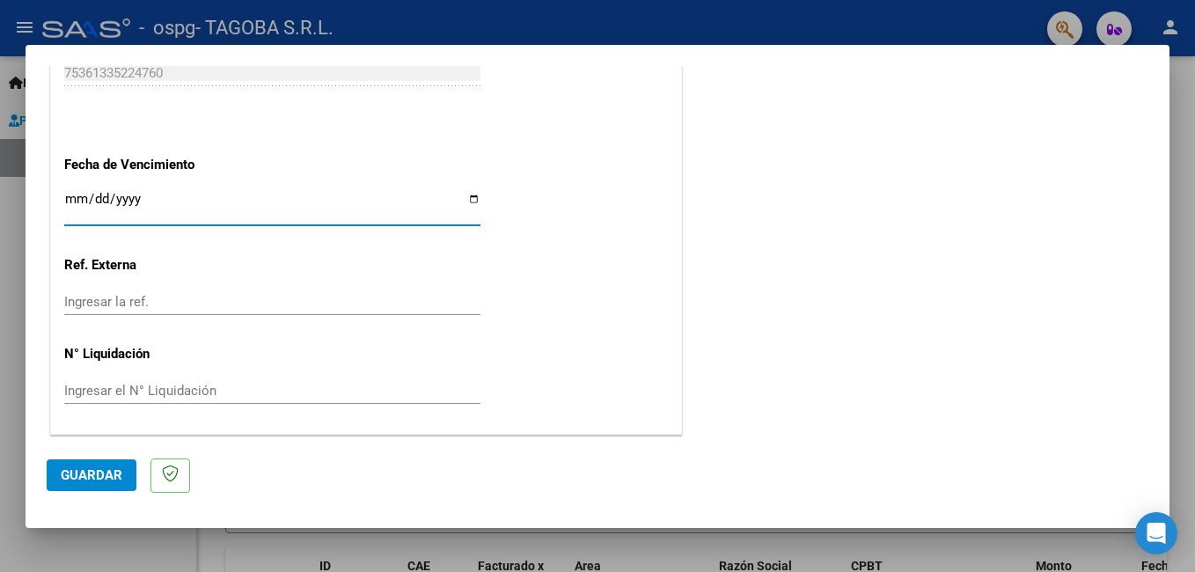
type input "[DATE]"
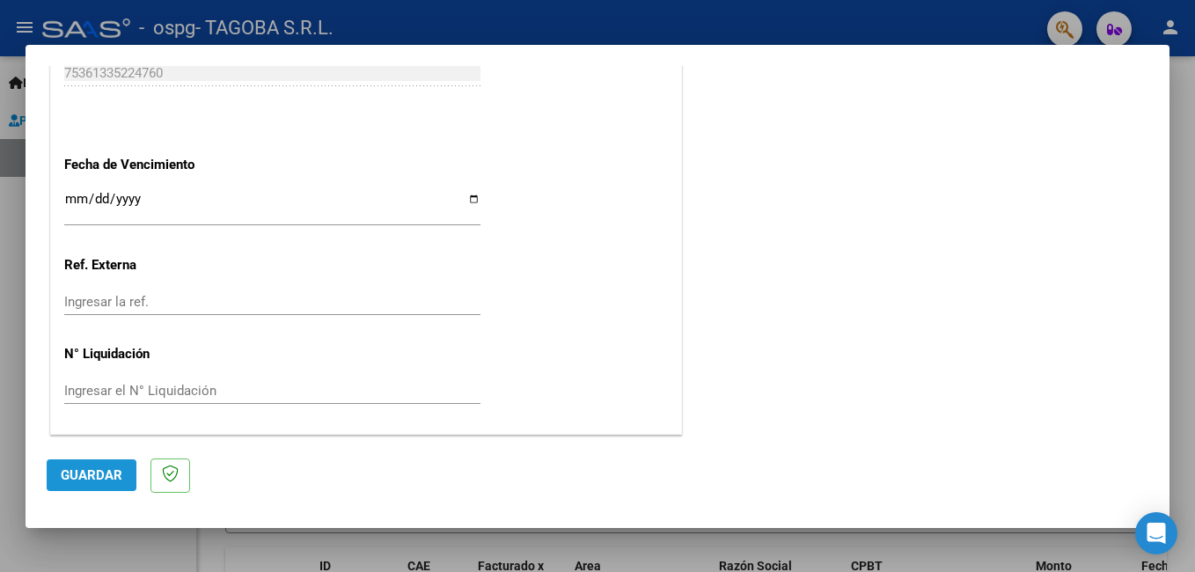
click at [91, 474] on span "Guardar" at bounding box center [92, 475] width 62 height 16
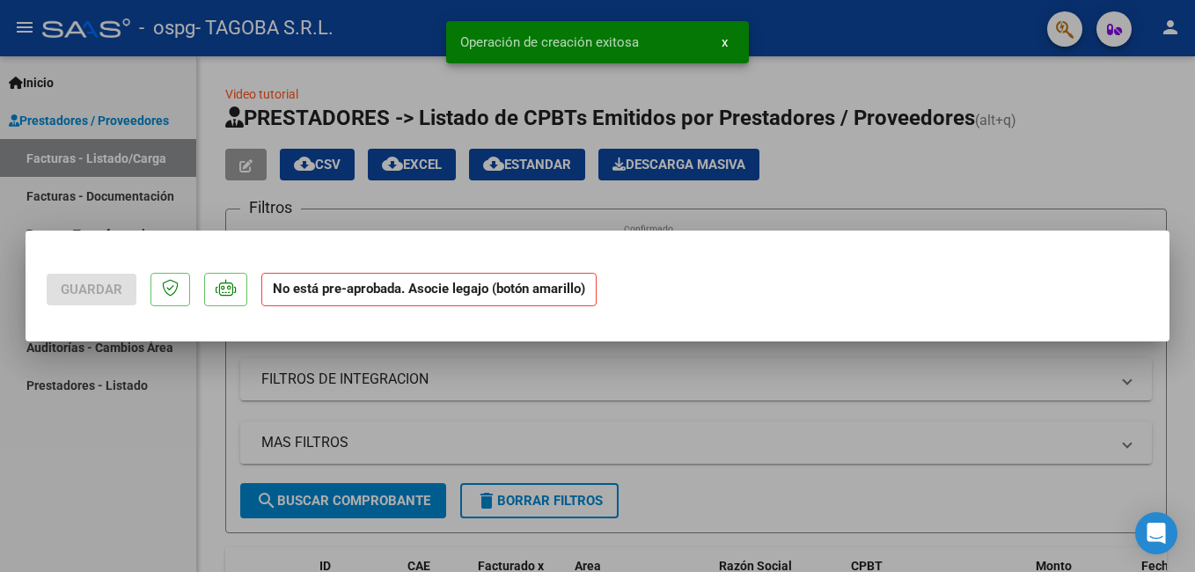
scroll to position [0, 0]
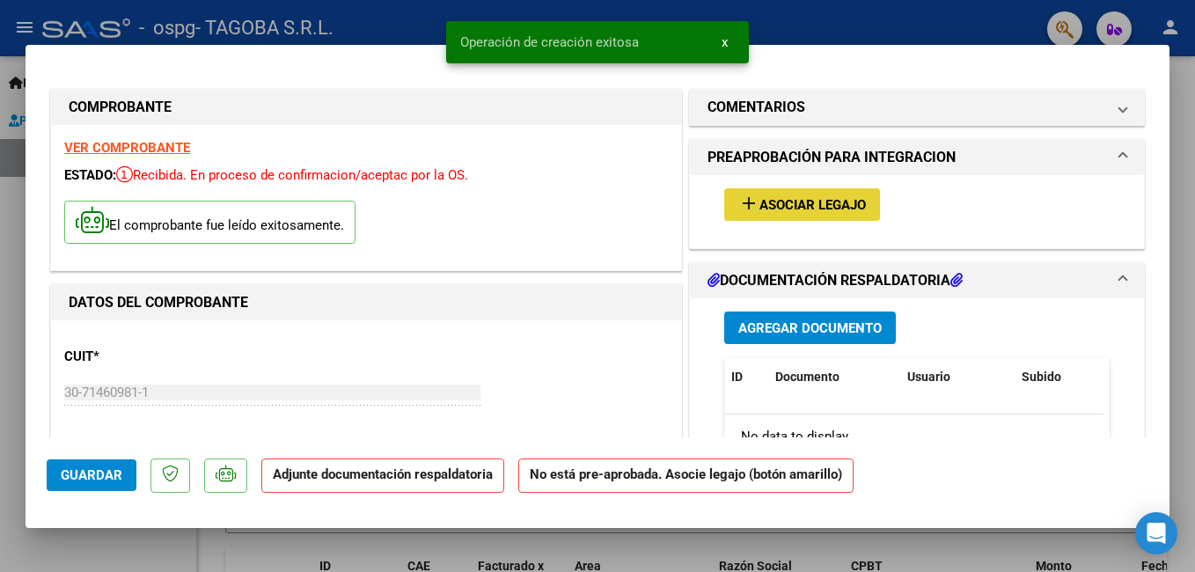
click at [788, 208] on span "Asociar Legajo" at bounding box center [813, 205] width 106 height 16
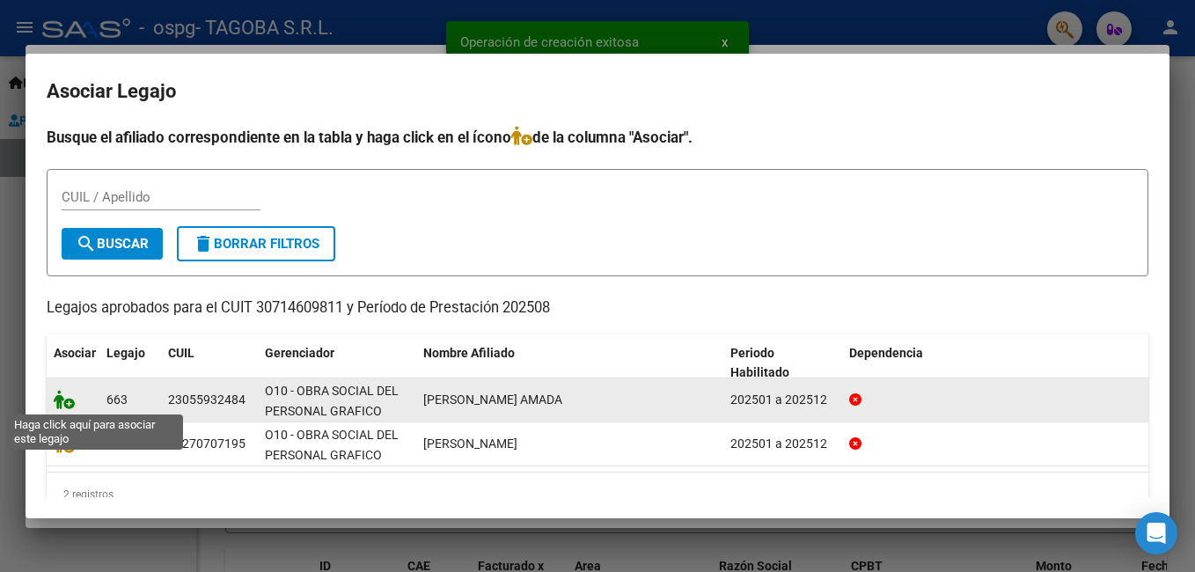
click at [72, 399] on icon at bounding box center [64, 399] width 21 height 19
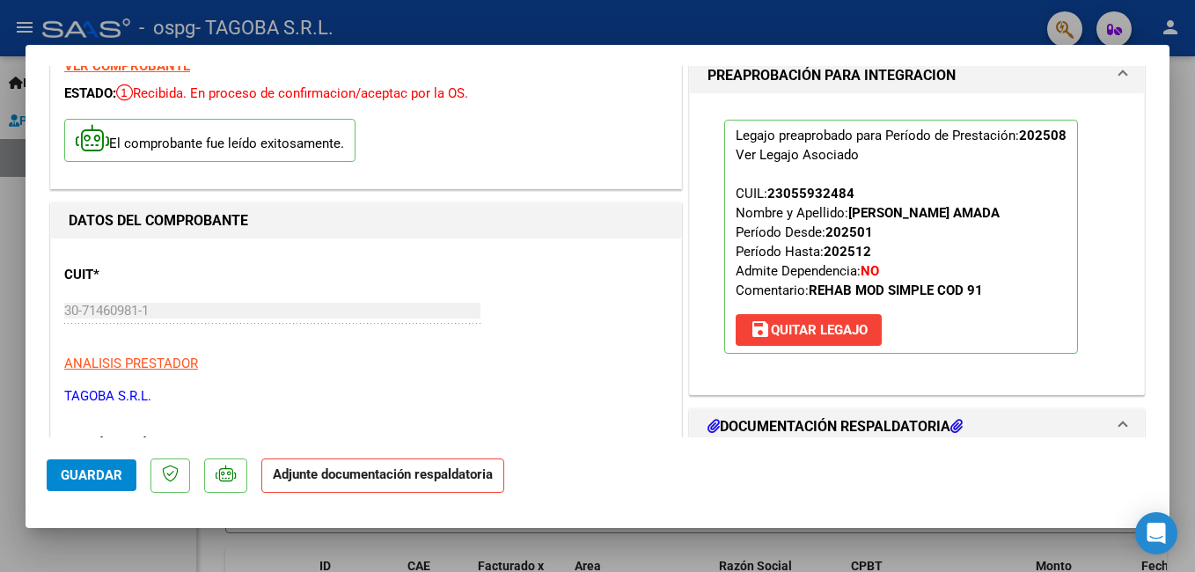
scroll to position [352, 0]
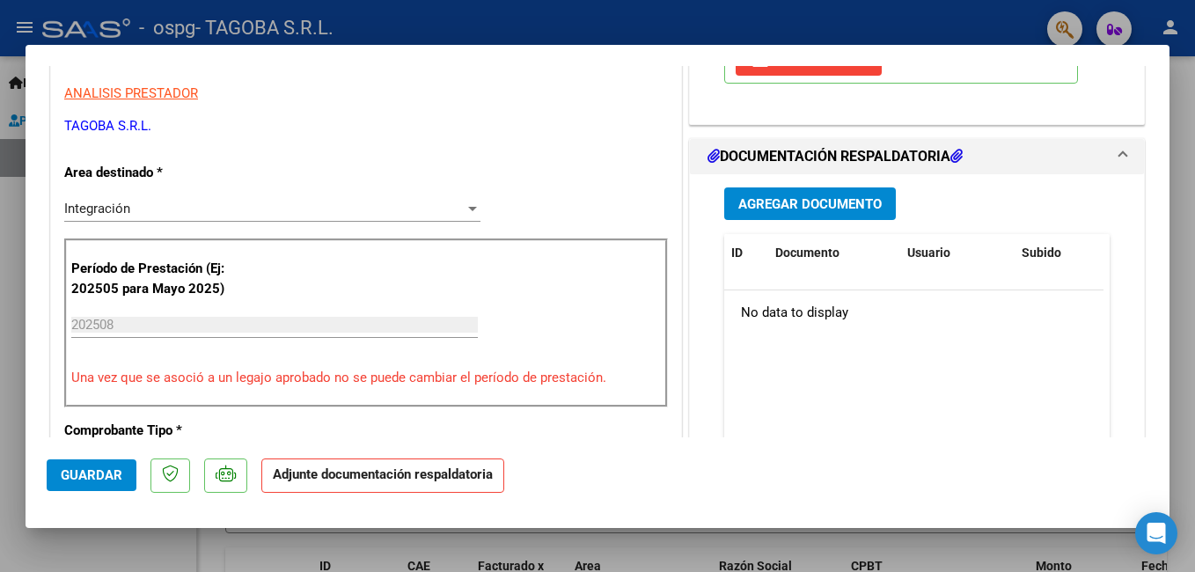
click at [795, 207] on span "Agregar Documento" at bounding box center [809, 204] width 143 height 16
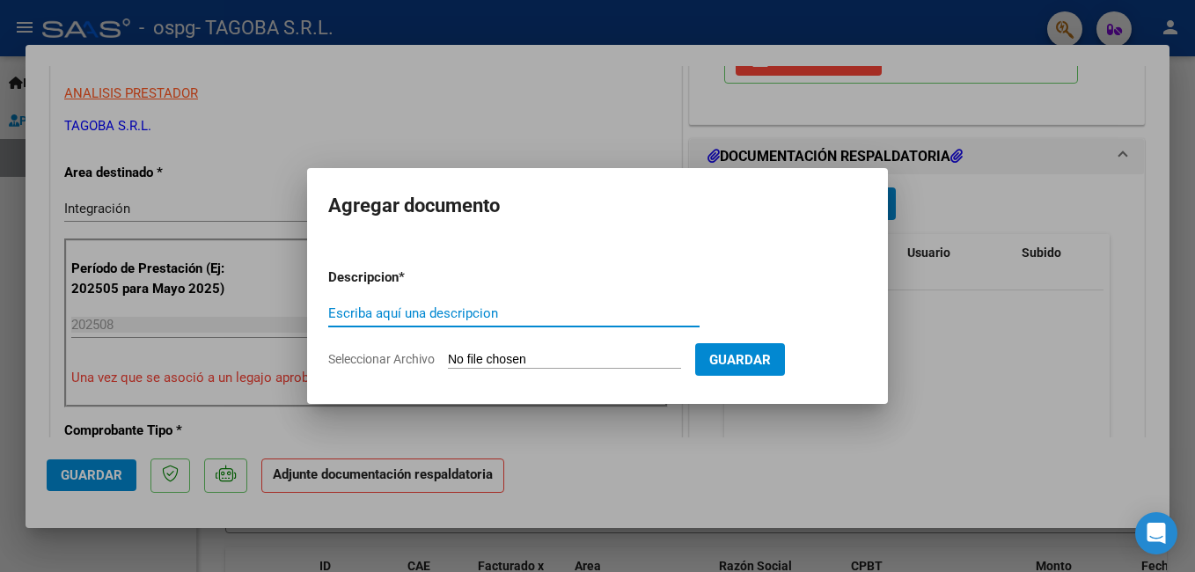
click at [480, 316] on input "Escriba aquí una descripcion" at bounding box center [513, 313] width 371 height 16
type input "PLANILLA ASISTENCIA"
click at [487, 352] on input "Seleccionar Archivo" at bounding box center [564, 360] width 233 height 17
type input "C:\fakepath\PLAN ROMERO [DATE].jpg"
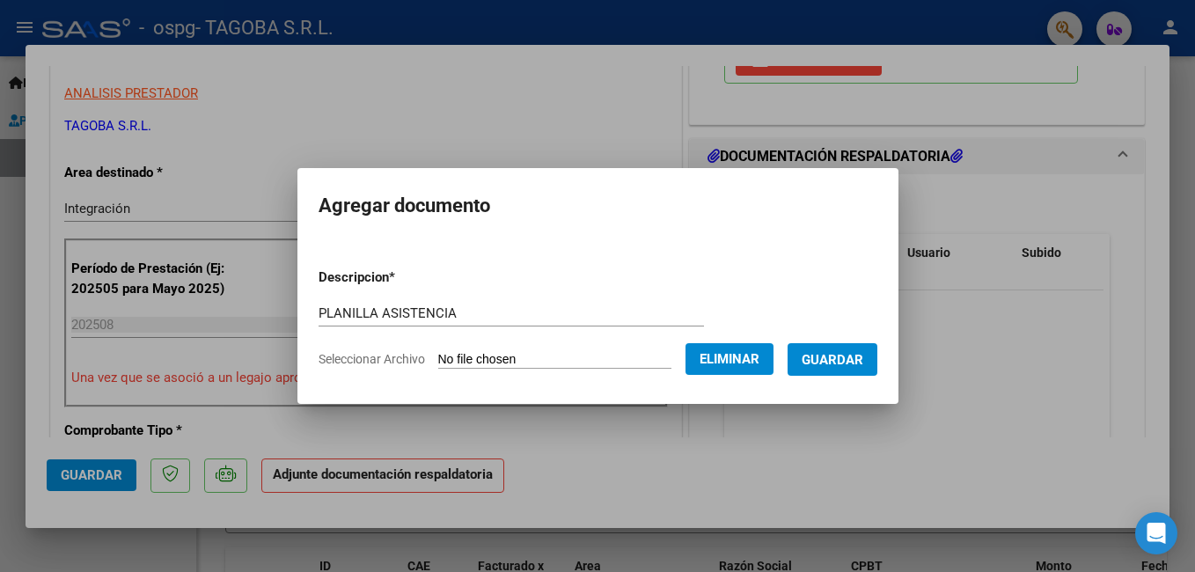
drag, startPoint x: 870, startPoint y: 350, endPoint x: 862, endPoint y: 349, distance: 9.0
click at [866, 349] on button "Guardar" at bounding box center [833, 359] width 90 height 33
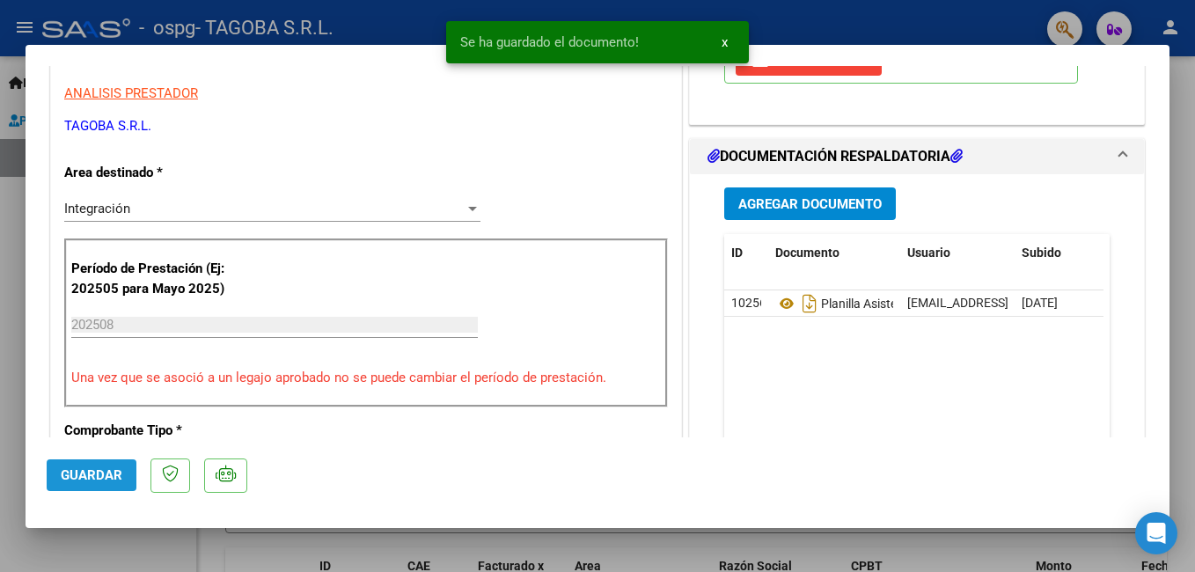
click at [96, 472] on span "Guardar" at bounding box center [92, 475] width 62 height 16
drag, startPoint x: 100, startPoint y: 543, endPoint x: 471, endPoint y: 2, distance: 655.9
click at [113, 530] on div at bounding box center [597, 286] width 1195 height 572
